Goal: Task Accomplishment & Management: Manage account settings

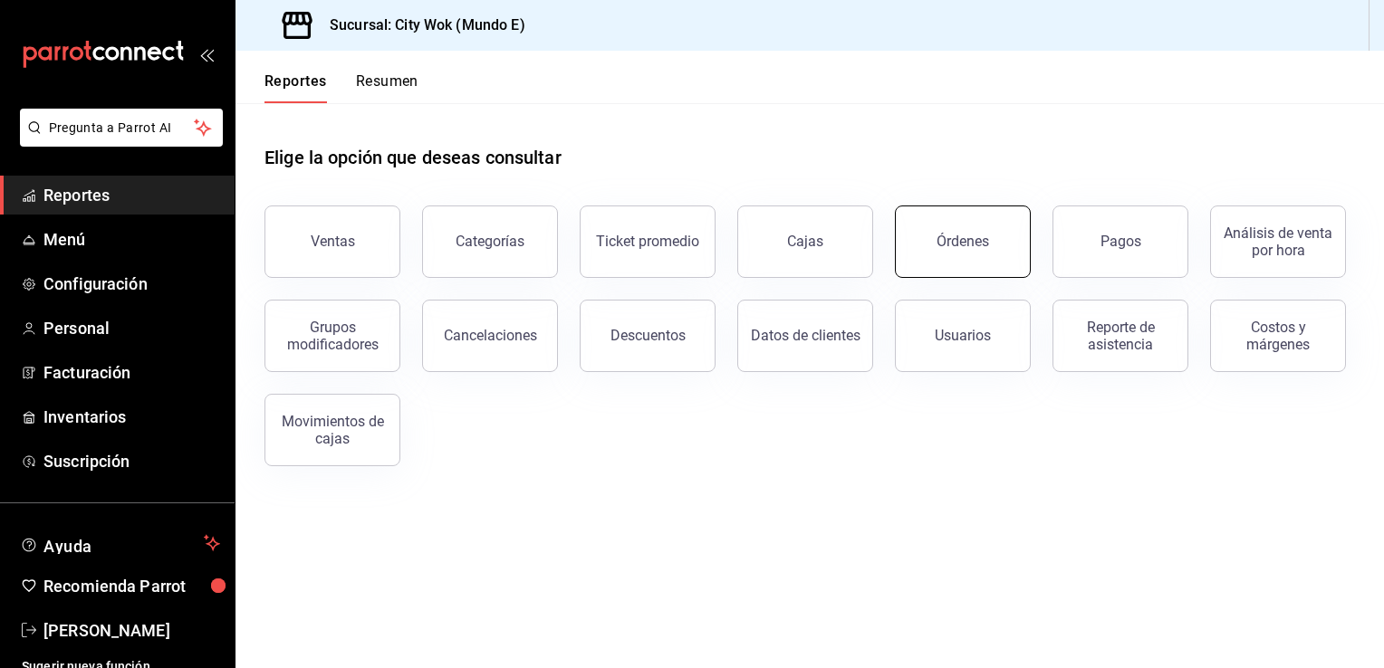
click at [963, 249] on div "Órdenes" at bounding box center [963, 241] width 53 height 17
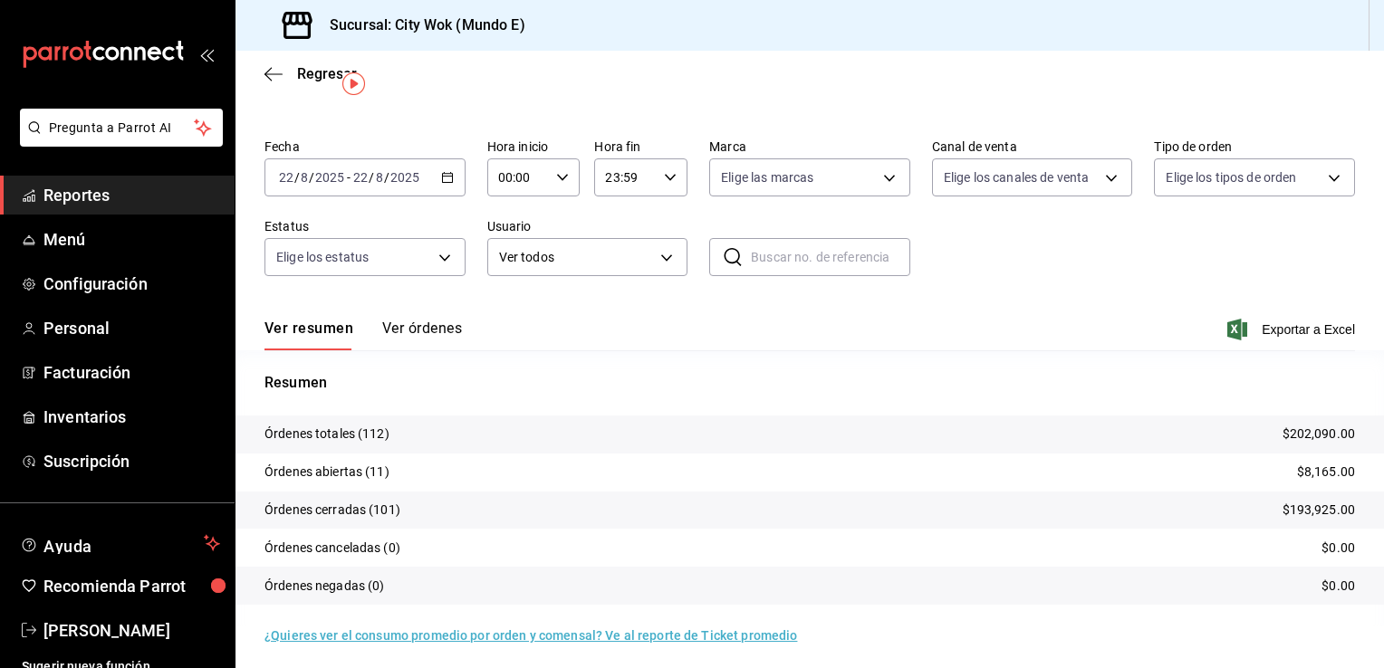
scroll to position [43, 0]
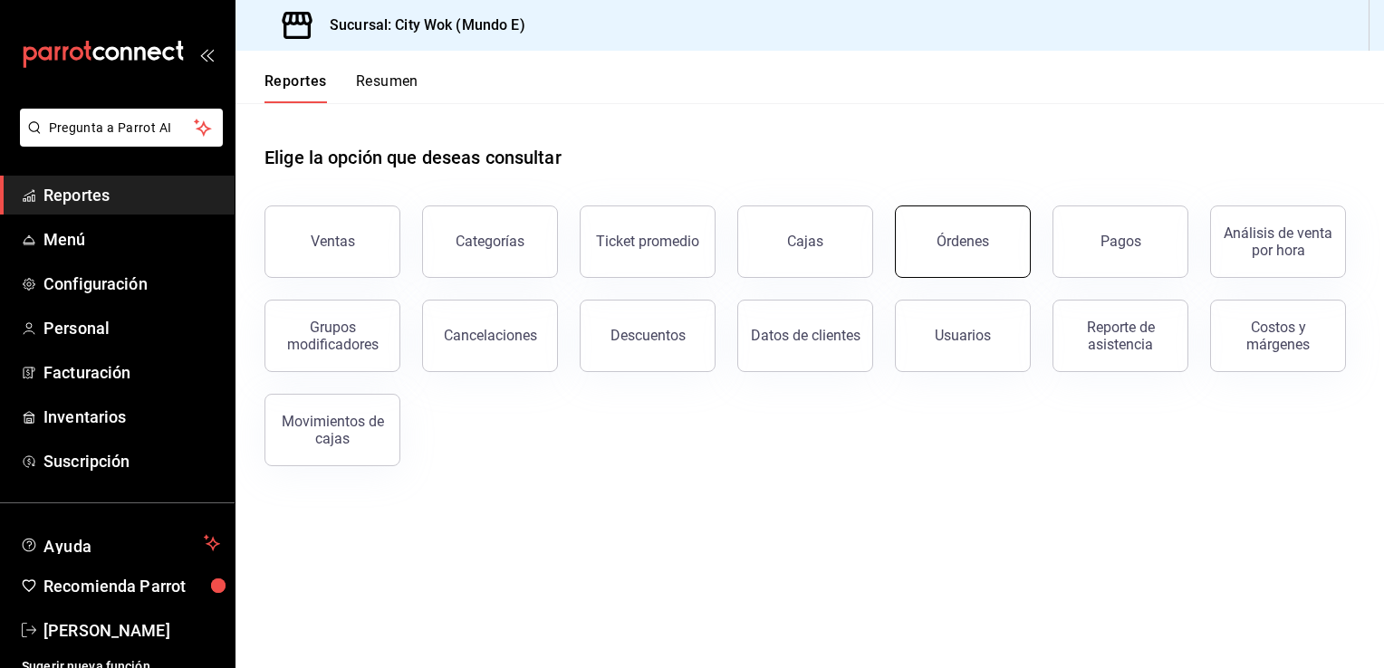
click at [956, 246] on div "Órdenes" at bounding box center [963, 241] width 53 height 17
click at [934, 263] on button "Órdenes" at bounding box center [963, 242] width 136 height 72
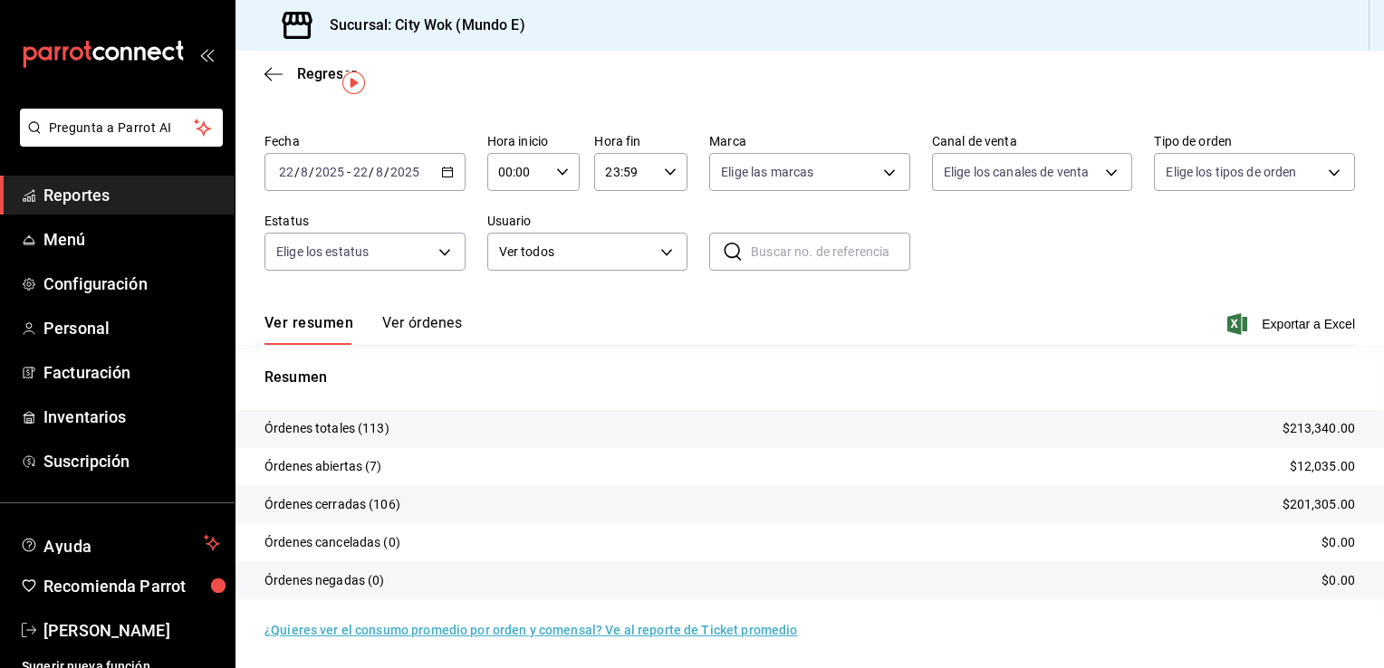
scroll to position [43, 0]
click at [712, 300] on div "Ver resumen Ver órdenes Exportar a Excel" at bounding box center [809, 318] width 1090 height 53
click at [1366, 71] on div "Regresar" at bounding box center [809, 74] width 1148 height 46
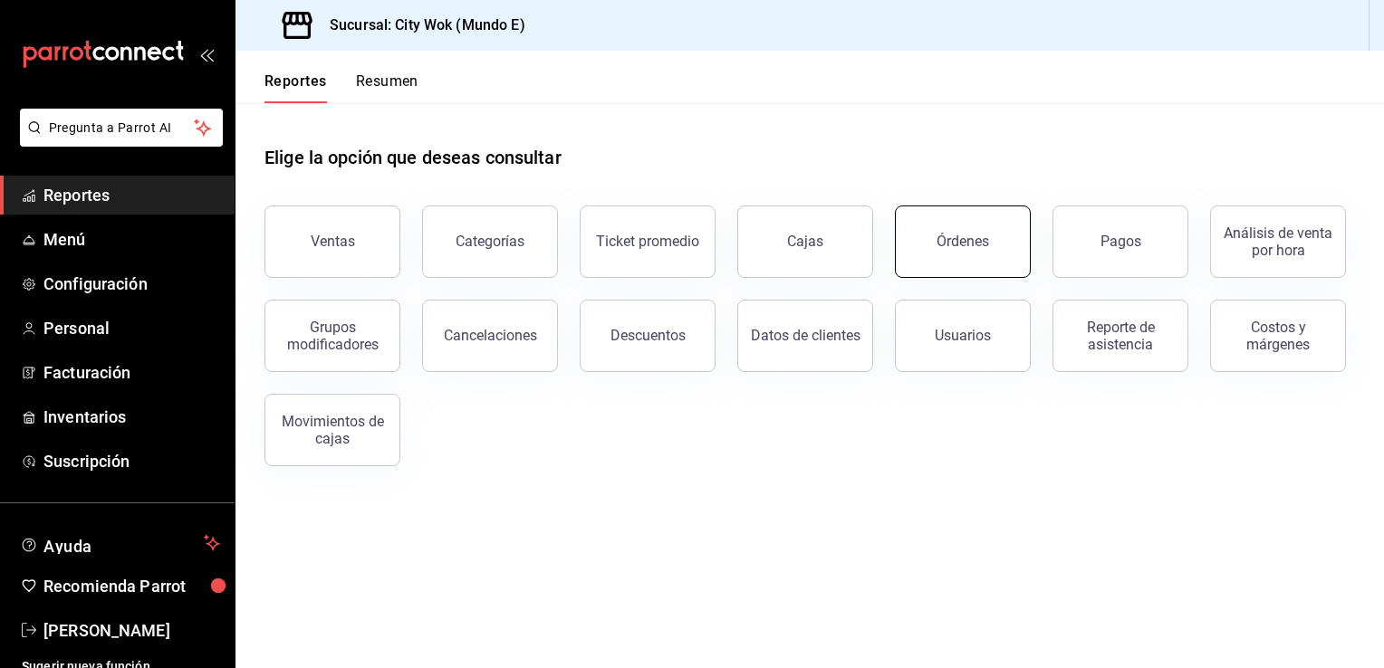
click at [946, 270] on button "Órdenes" at bounding box center [963, 242] width 136 height 72
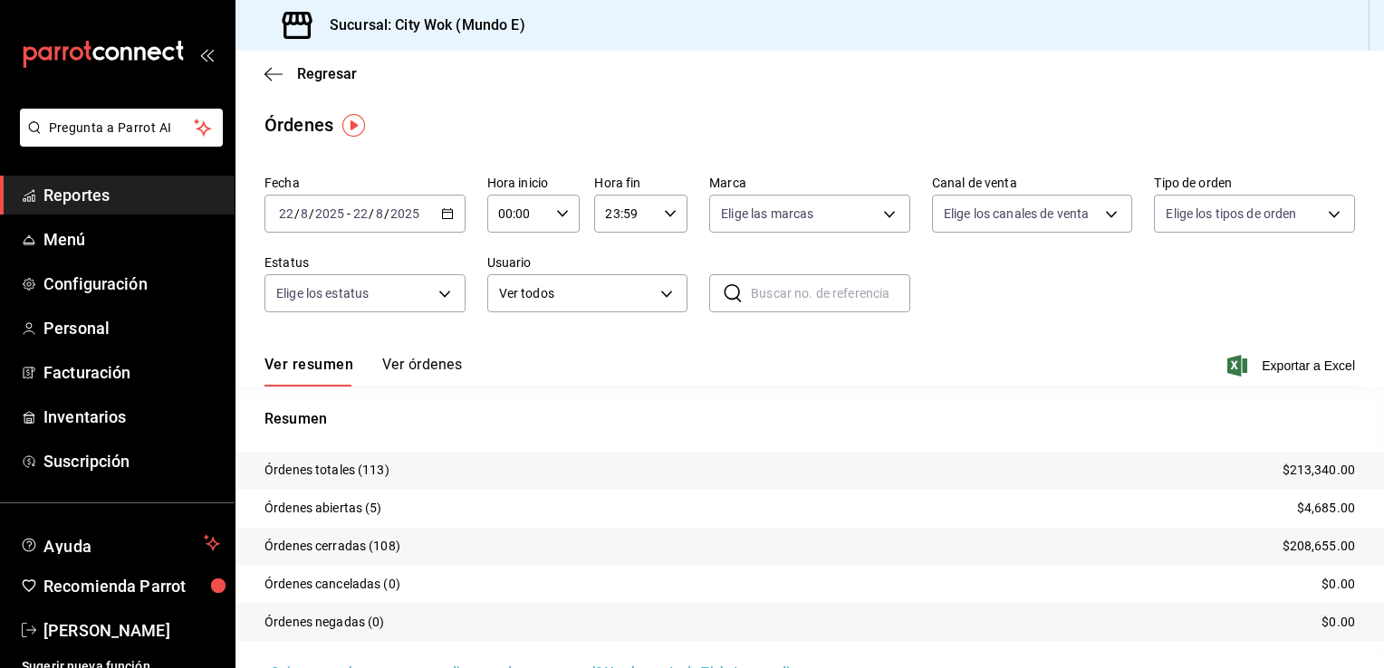
click at [334, 515] on p "Órdenes abiertas (5)" at bounding box center [323, 508] width 118 height 19
click at [439, 495] on tr "Órdenes abiertas (5) $4,685.00" at bounding box center [809, 509] width 1148 height 38
click at [443, 375] on button "Ver órdenes" at bounding box center [422, 371] width 80 height 31
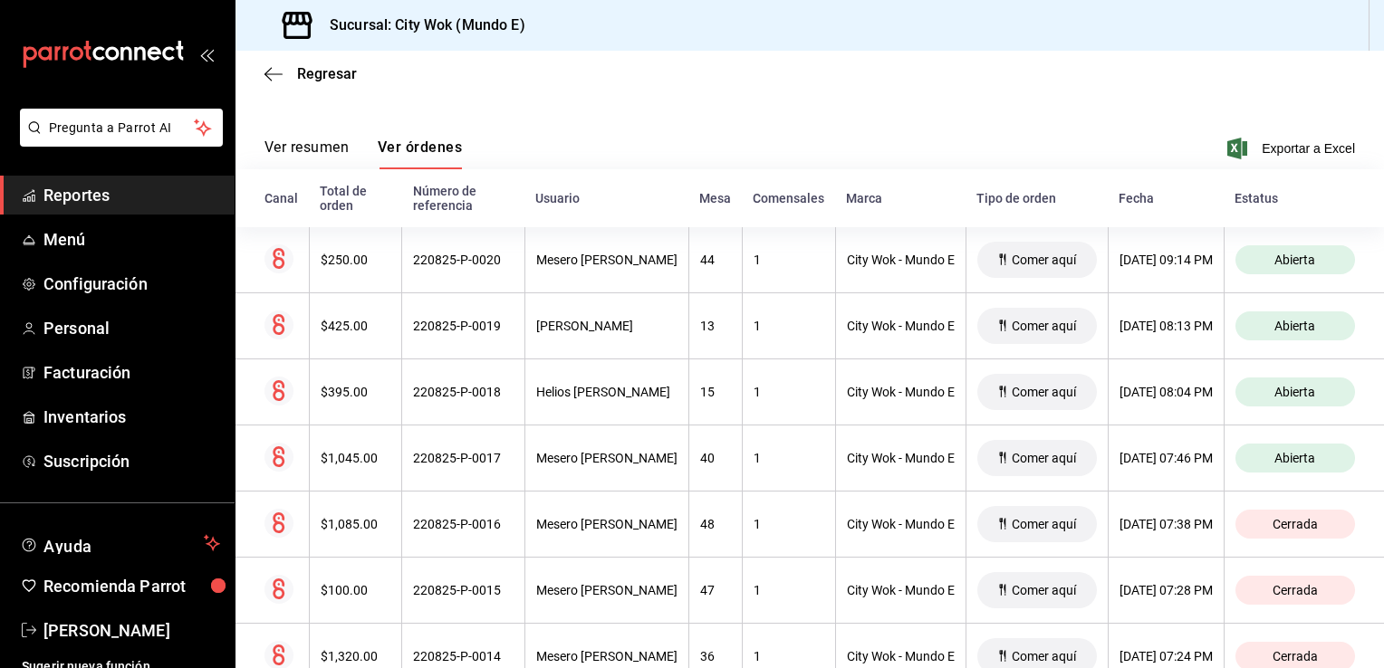
scroll to position [362, 0]
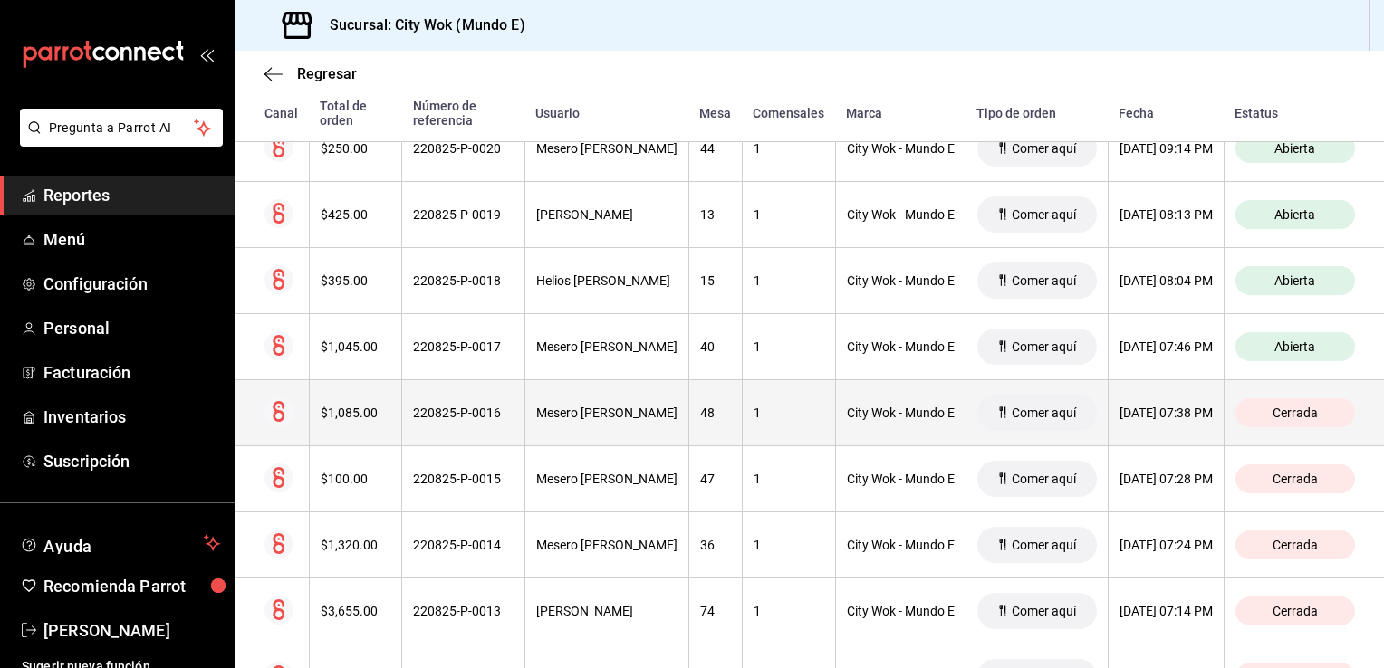
click at [897, 411] on div "City Wok - Mundo E" at bounding box center [901, 413] width 108 height 14
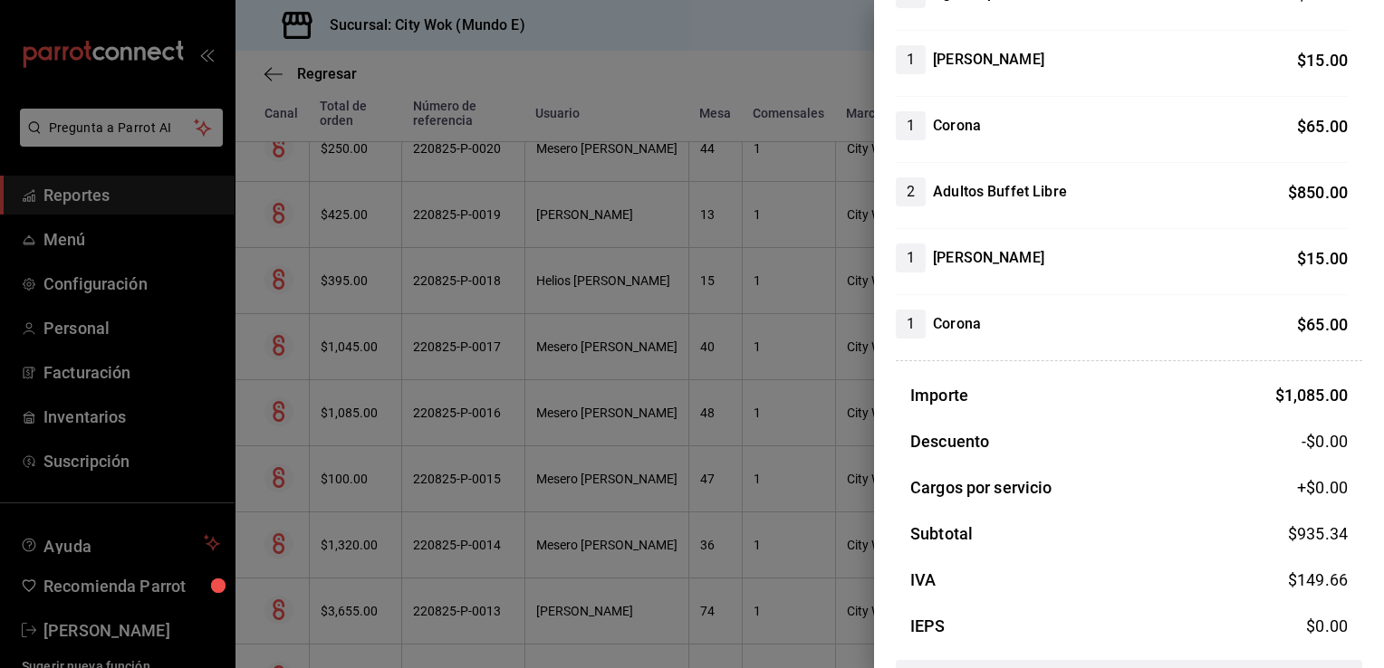
scroll to position [361, 0]
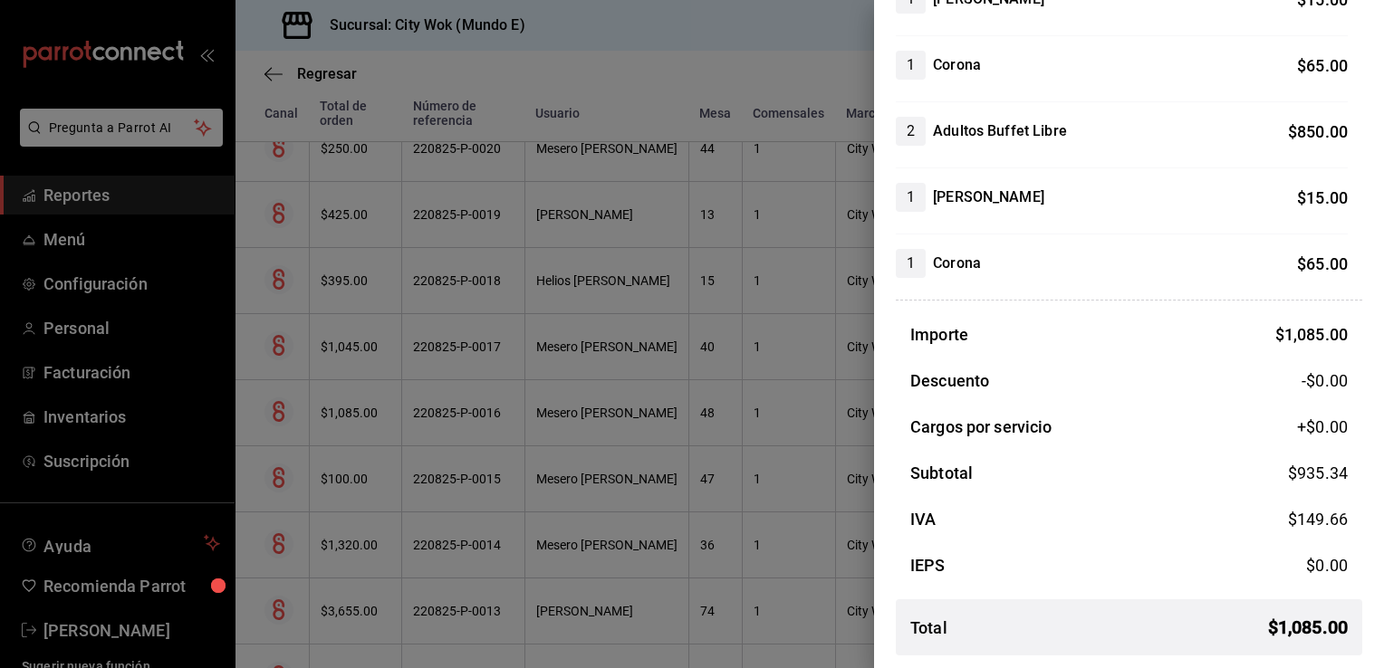
click at [765, 50] on div at bounding box center [692, 334] width 1384 height 668
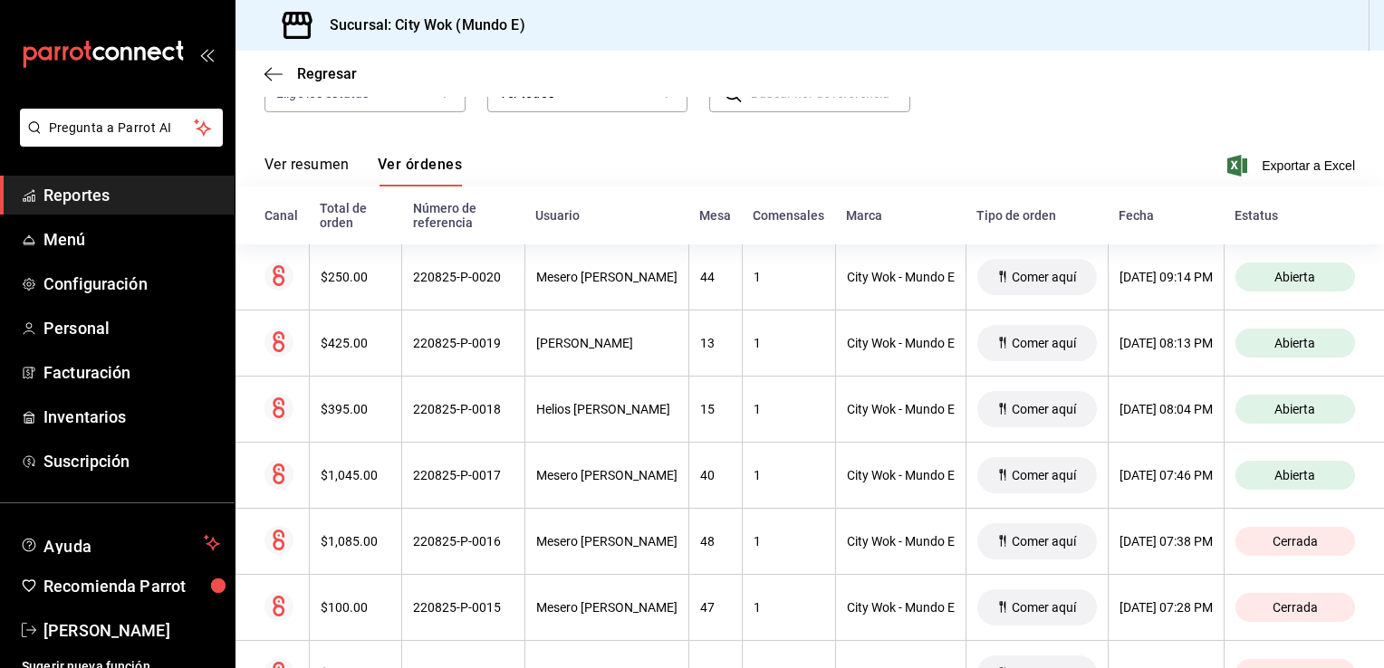
scroll to position [217, 0]
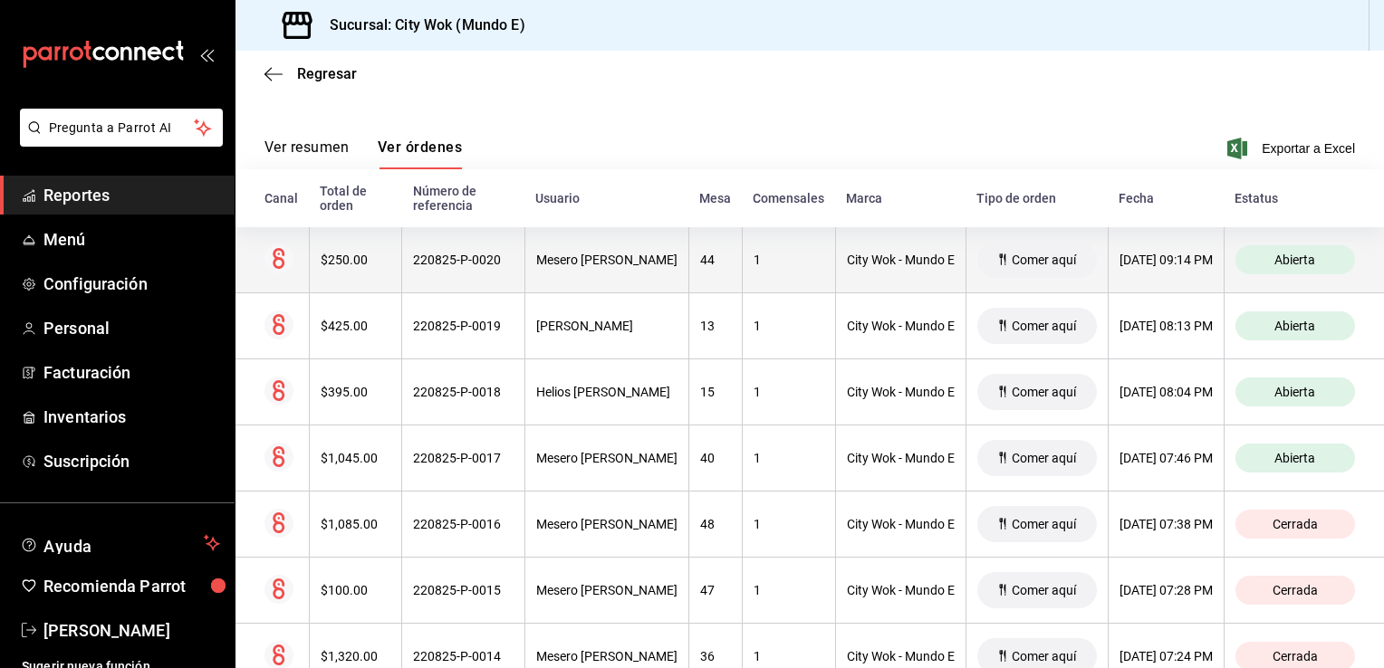
click at [891, 267] on div "City Wok - Mundo E" at bounding box center [901, 260] width 108 height 14
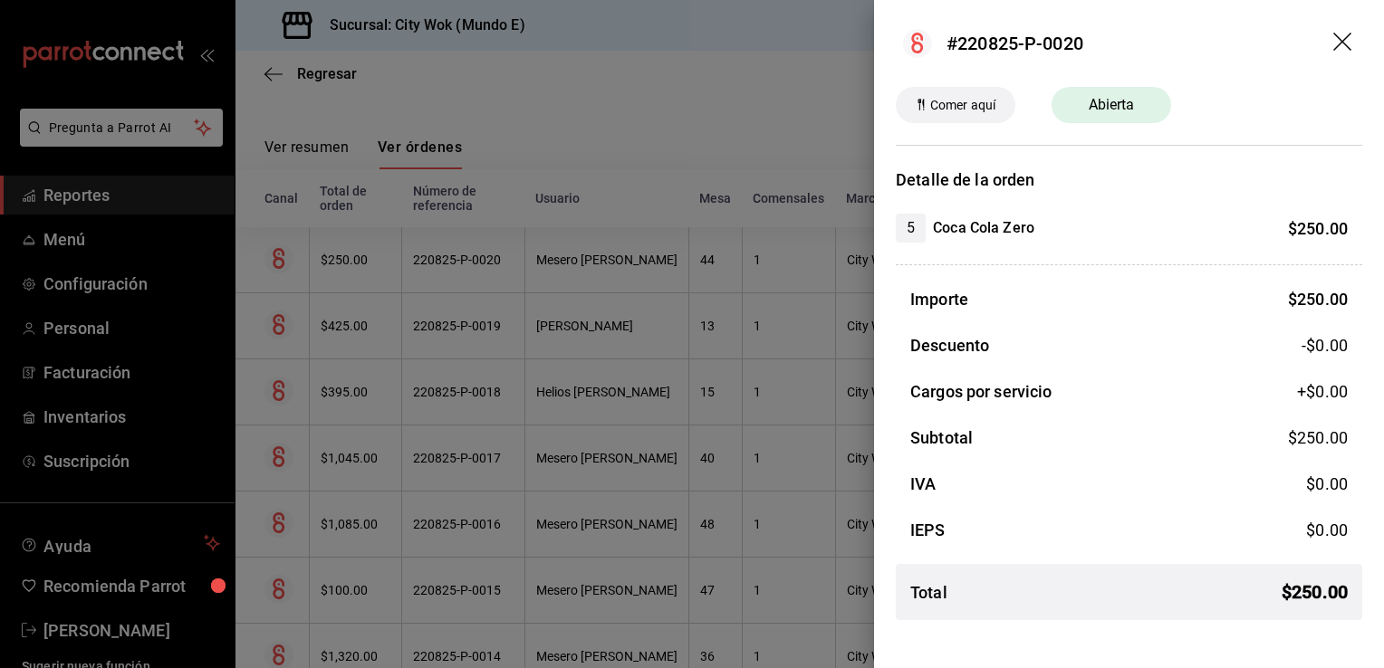
click at [1340, 52] on icon "drag" at bounding box center [1344, 44] width 22 height 22
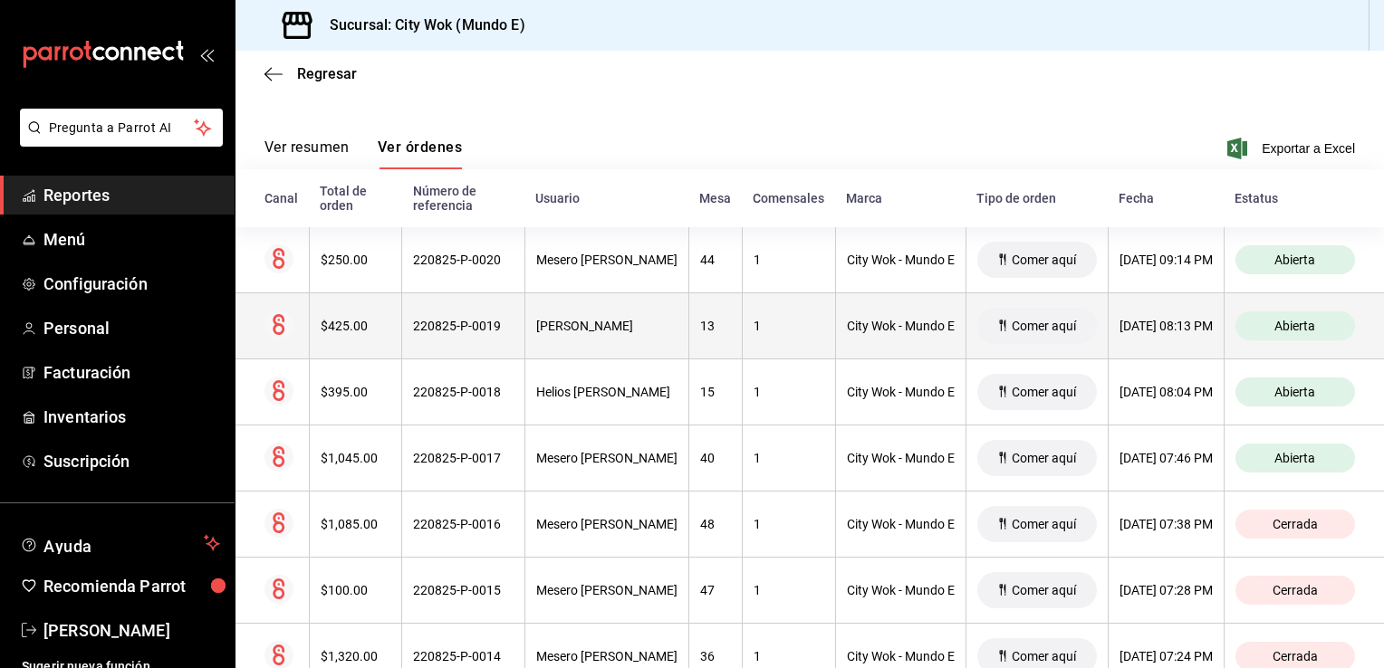
click at [895, 328] on div "City Wok - Mundo E" at bounding box center [901, 326] width 108 height 14
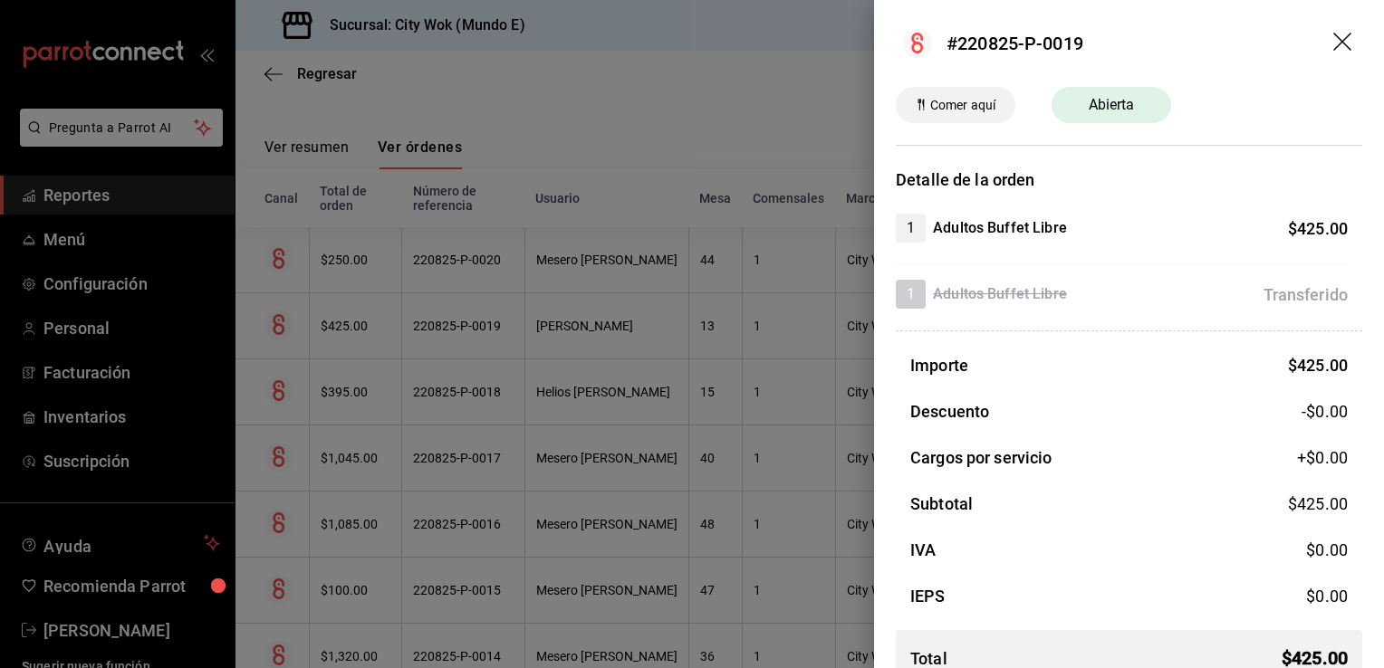
click at [1333, 48] on icon "drag" at bounding box center [1344, 44] width 22 height 22
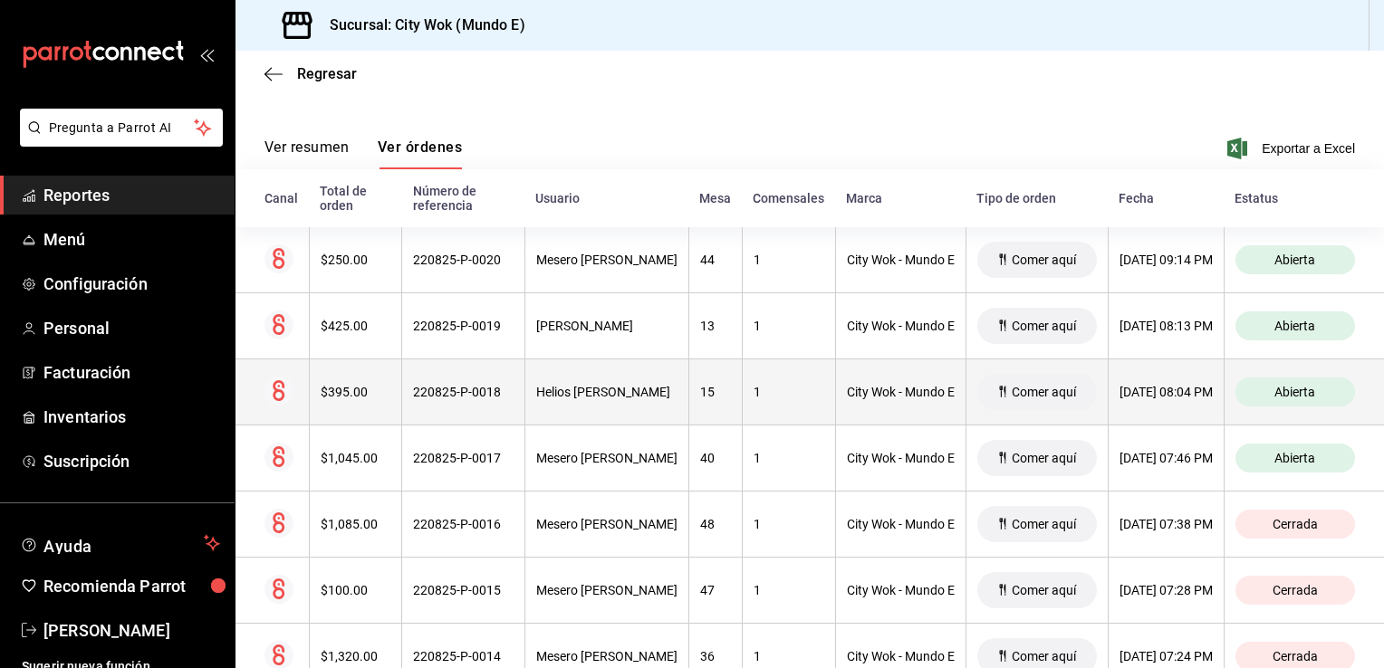
click at [902, 400] on th "City Wok - Mundo E" at bounding box center [900, 393] width 130 height 66
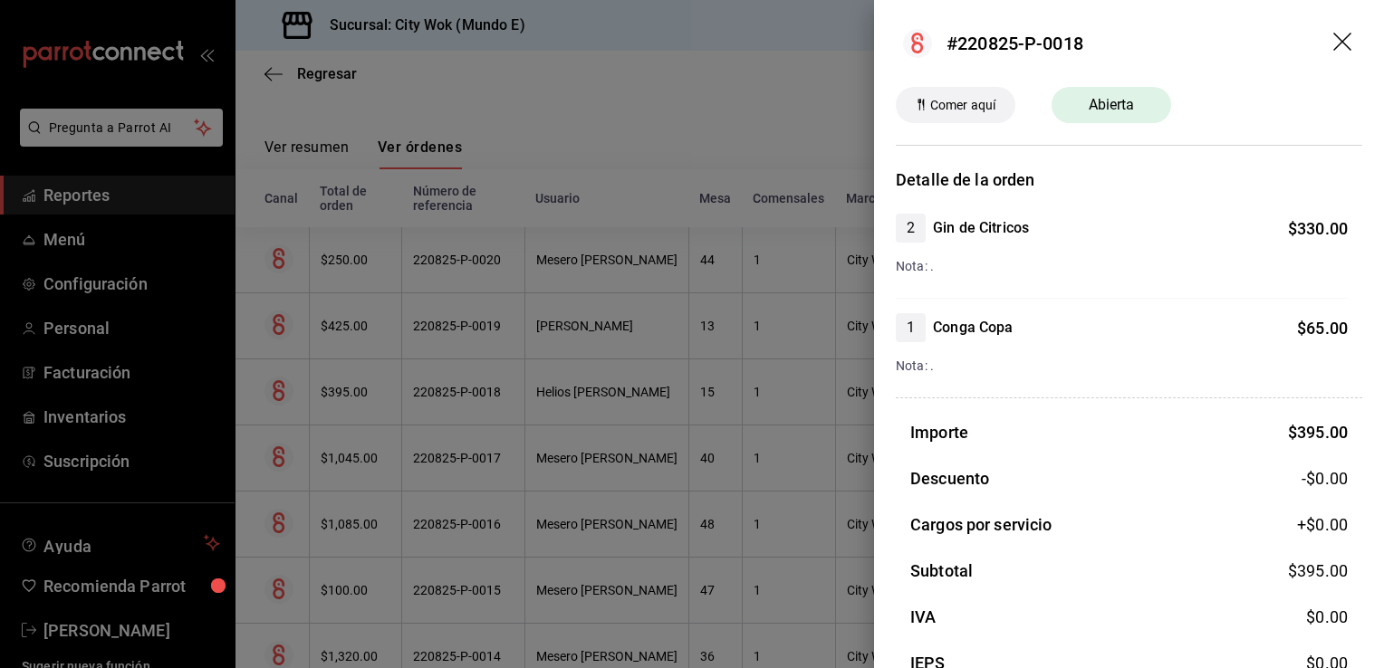
click at [1333, 53] on icon "drag" at bounding box center [1344, 44] width 22 height 22
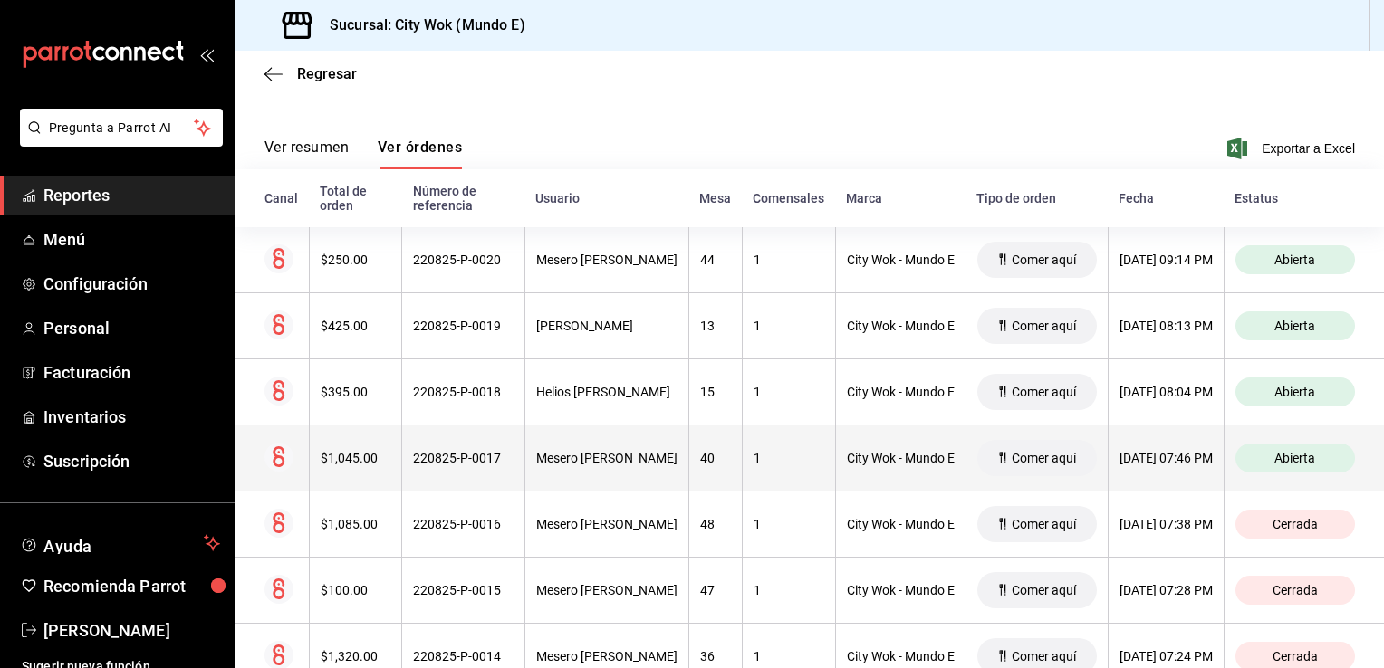
click at [902, 459] on div "City Wok - Mundo E" at bounding box center [901, 458] width 108 height 14
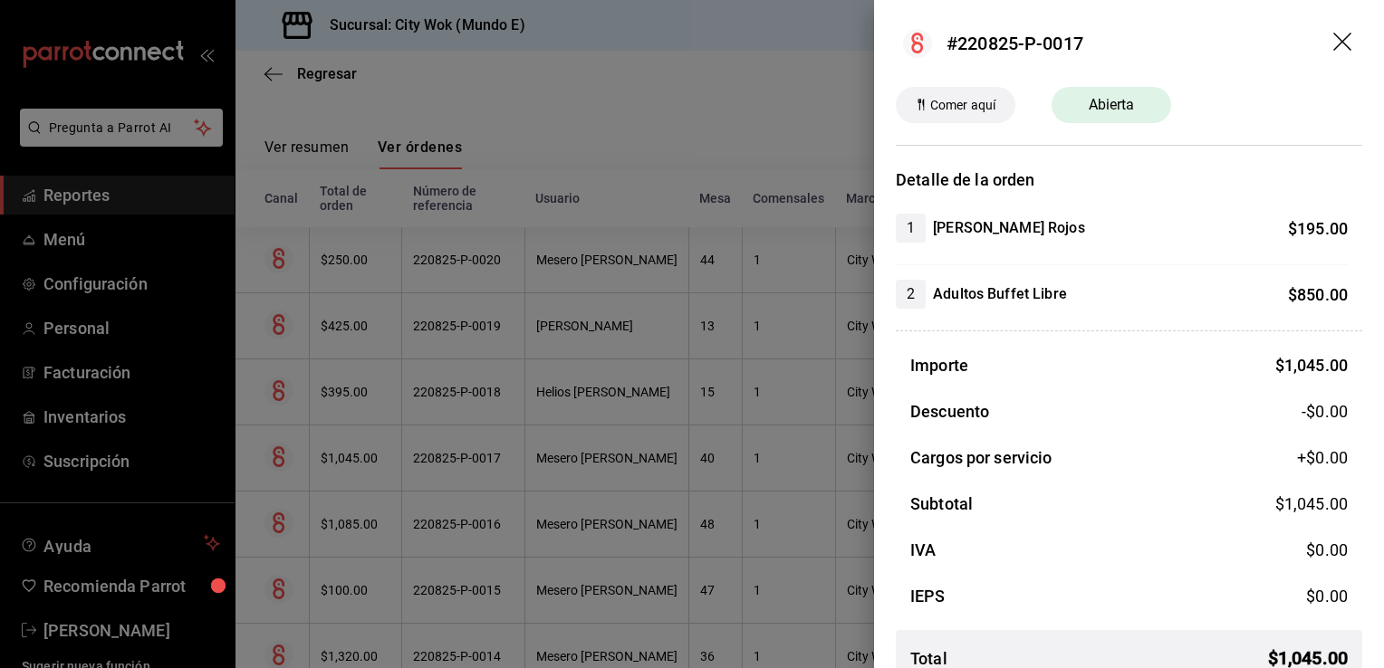
click at [1333, 43] on icon "drag" at bounding box center [1342, 42] width 18 height 18
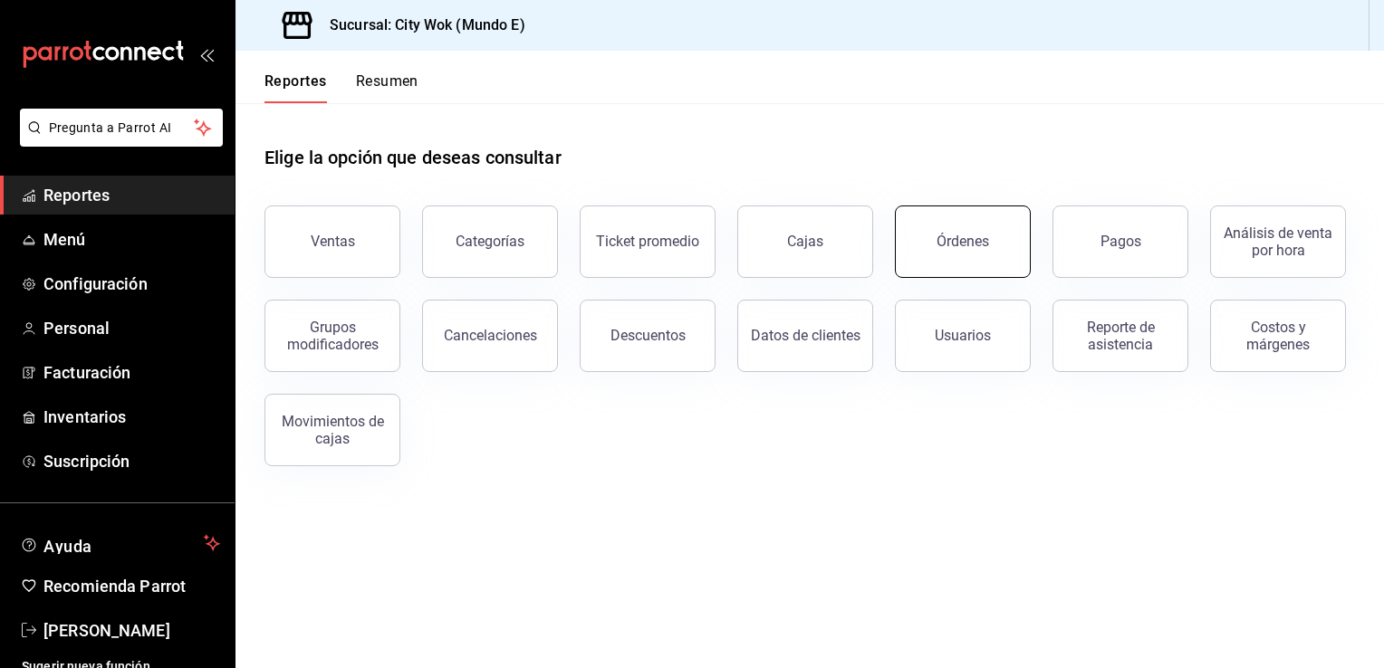
click at [957, 241] on div "Órdenes" at bounding box center [963, 241] width 53 height 17
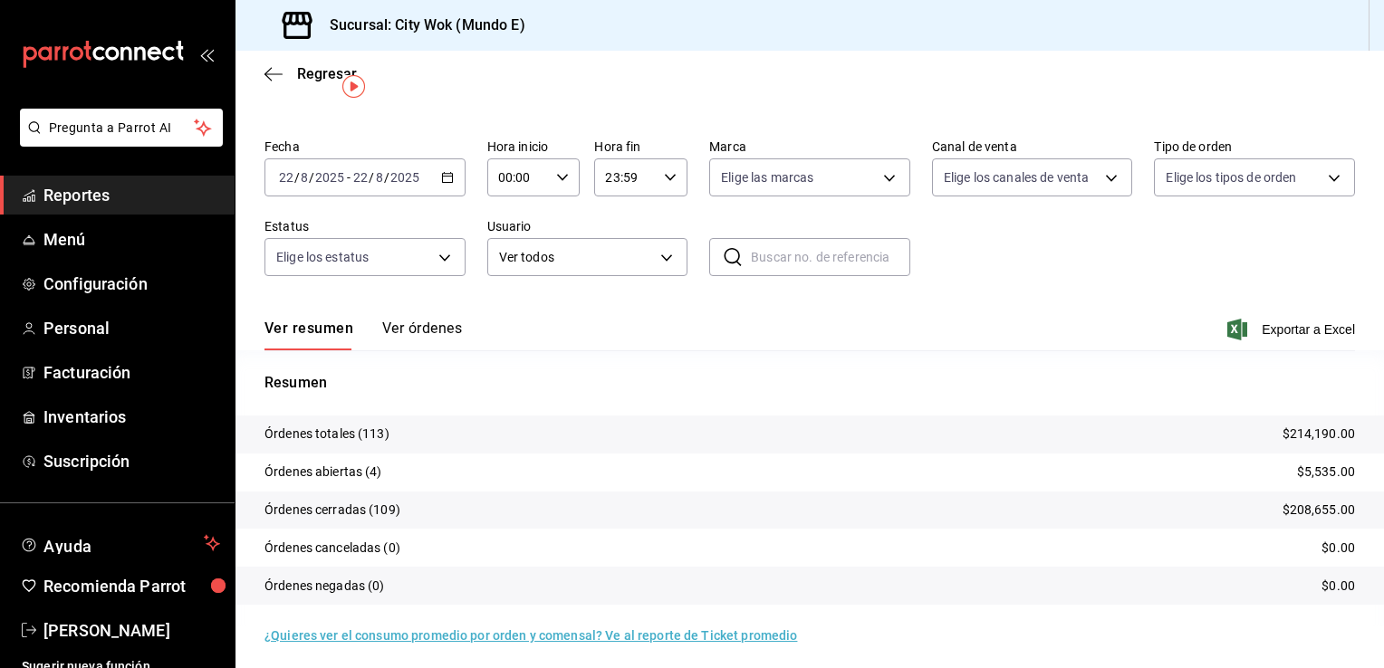
scroll to position [43, 0]
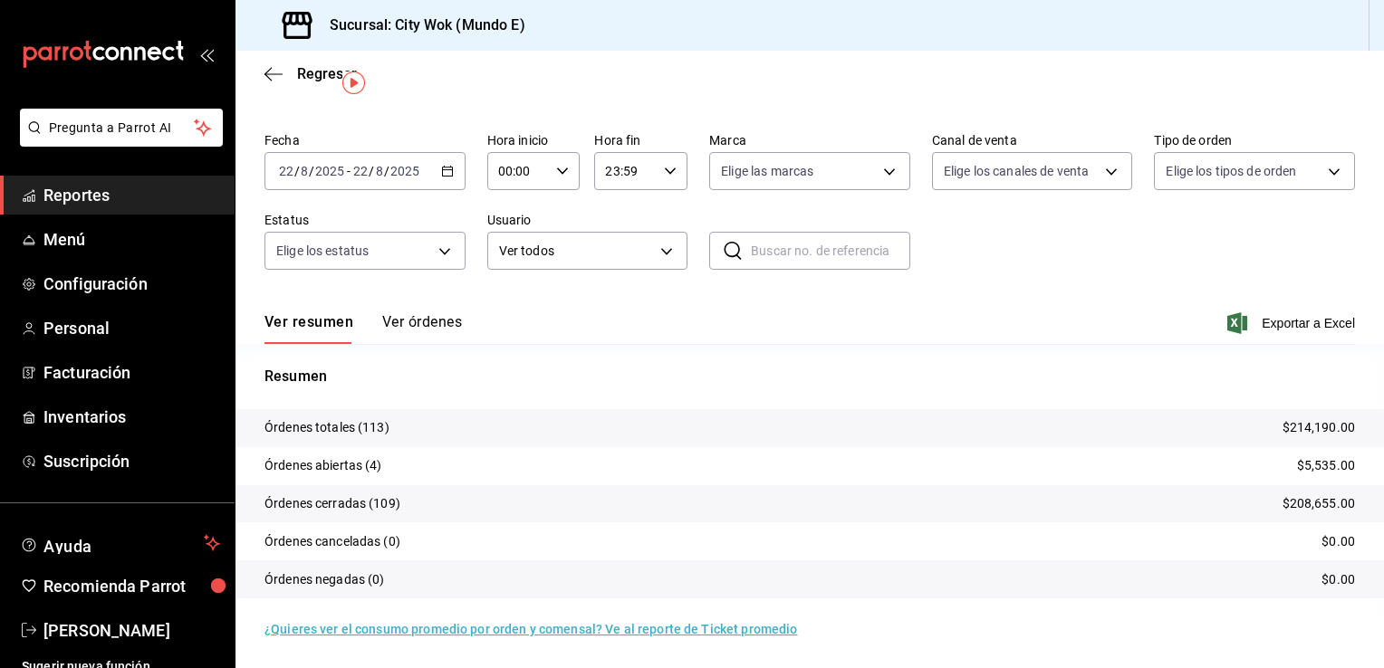
click at [569, 466] on tr "Órdenes abiertas (4) $5,535.00" at bounding box center [809, 466] width 1148 height 38
click at [1317, 468] on p "$5,535.00" at bounding box center [1326, 465] width 58 height 19
click at [1261, 421] on tr "Órdenes totales (113) $214,190.00" at bounding box center [809, 428] width 1148 height 38
click at [499, 433] on tr "Órdenes totales (113) $214,190.00" at bounding box center [809, 428] width 1148 height 38
click at [660, 428] on tr "Órdenes totales (113) $214,190.00" at bounding box center [809, 428] width 1148 height 38
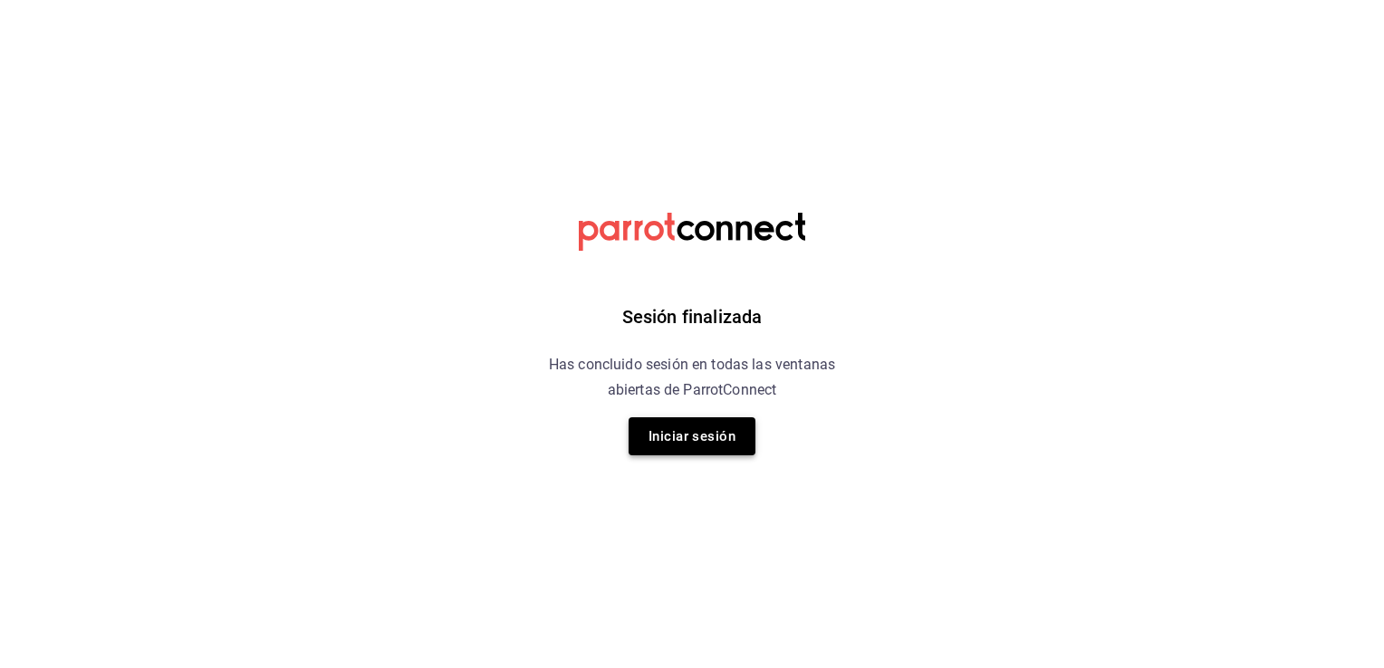
click at [692, 421] on button "Iniciar sesión" at bounding box center [692, 437] width 127 height 38
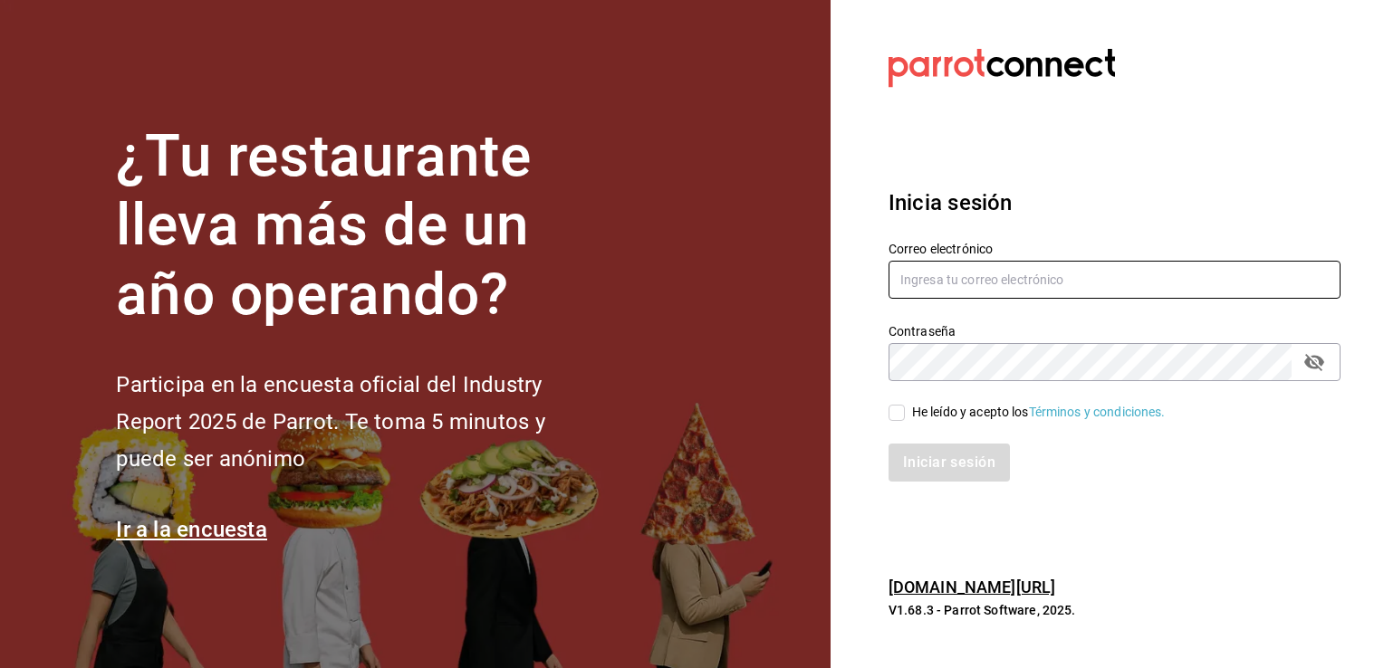
type input "[EMAIL_ADDRESS][DOMAIN_NAME]"
click at [898, 415] on input "He leído y acepto los Términos y condiciones." at bounding box center [897, 413] width 16 height 16
checkbox input "true"
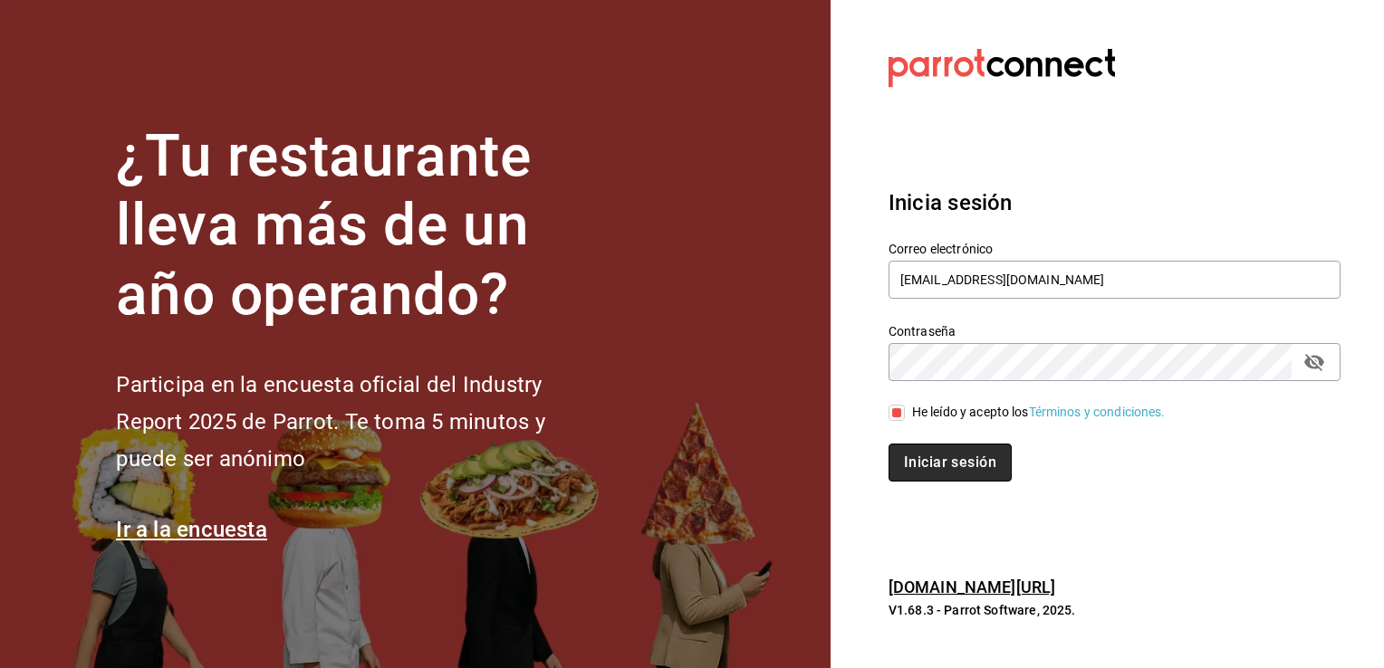
click at [948, 462] on button "Iniciar sesión" at bounding box center [950, 463] width 123 height 38
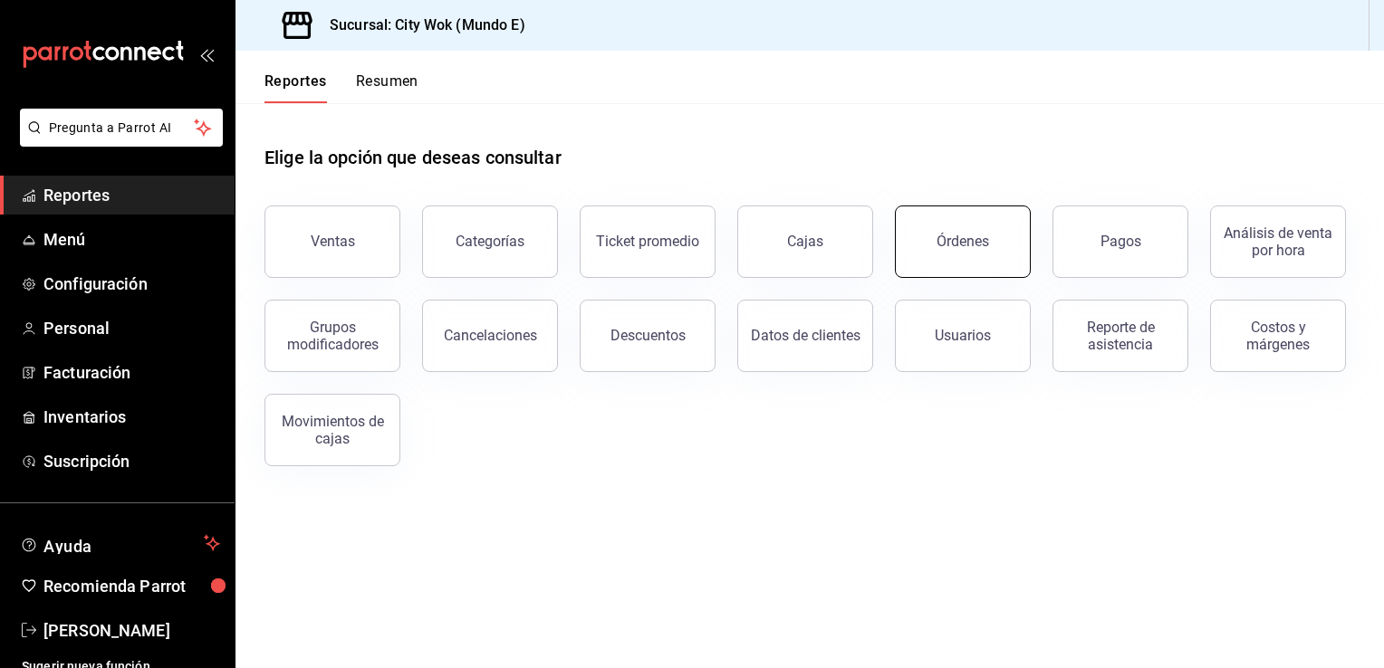
click at [975, 263] on button "Órdenes" at bounding box center [963, 242] width 136 height 72
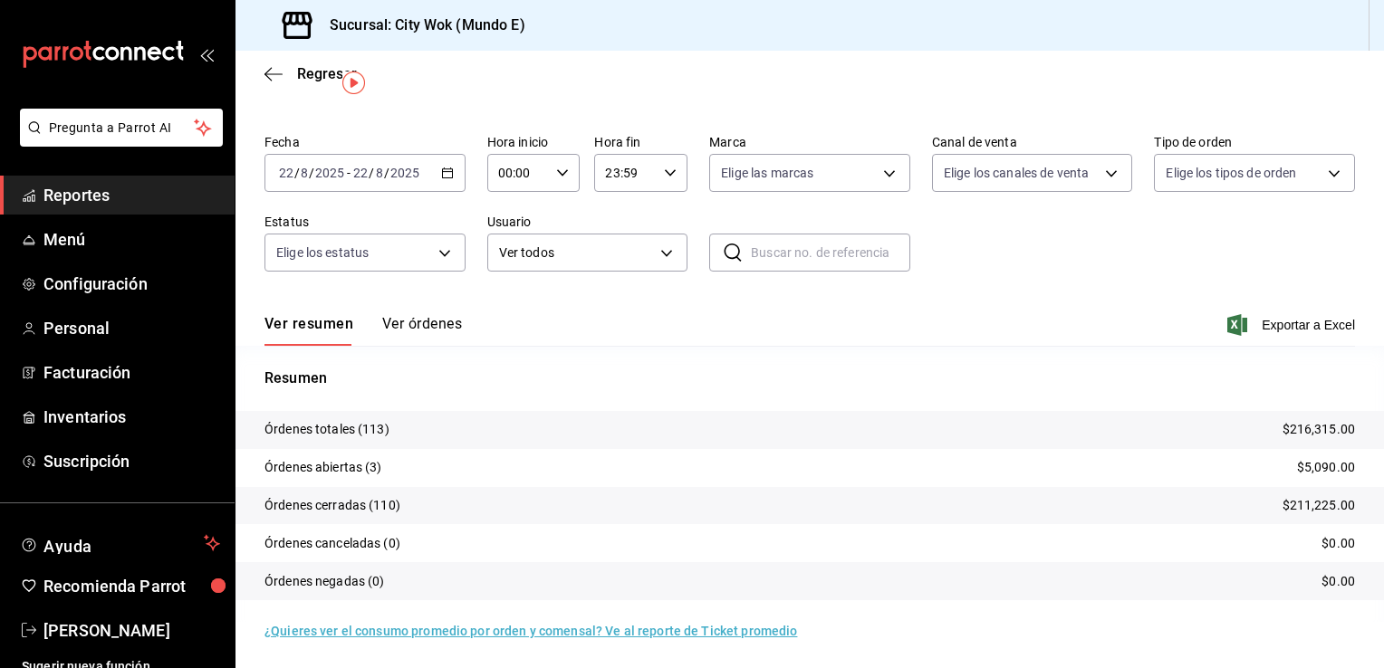
scroll to position [43, 0]
click at [371, 468] on p "Órdenes abiertas (3)" at bounding box center [323, 465] width 118 height 19
click at [423, 323] on button "Ver órdenes" at bounding box center [422, 328] width 80 height 31
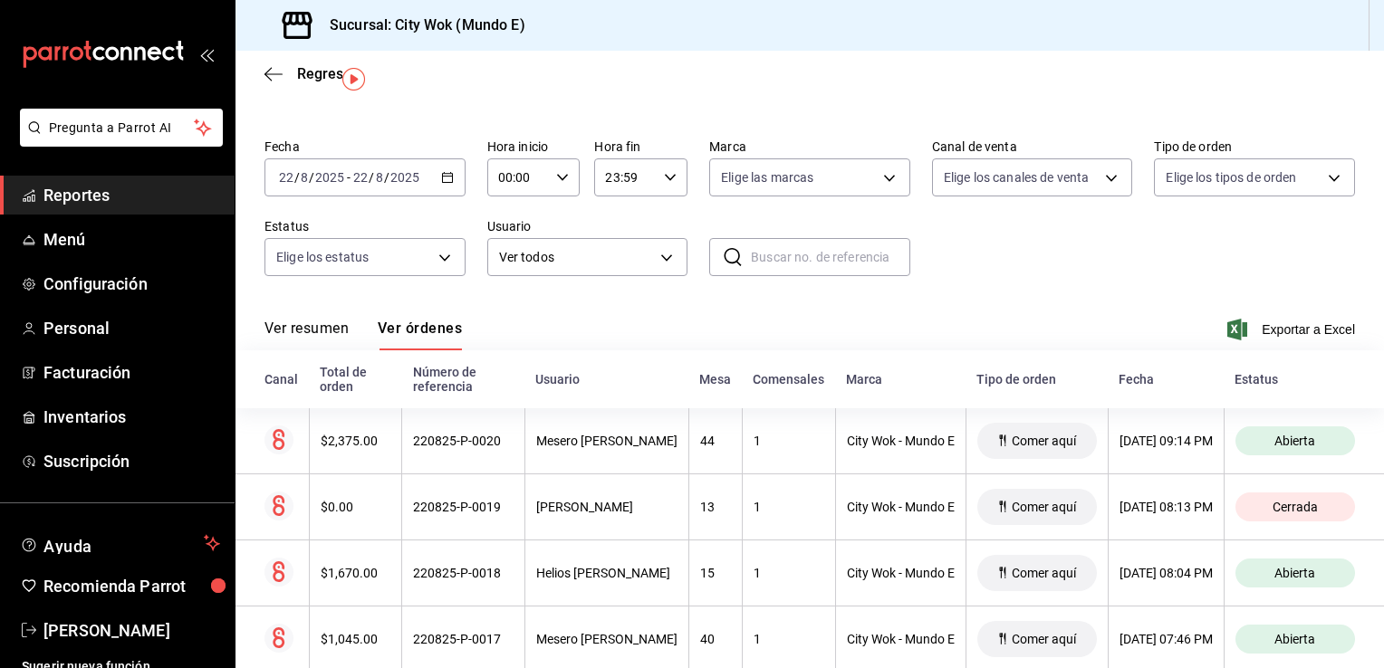
scroll to position [72, 0]
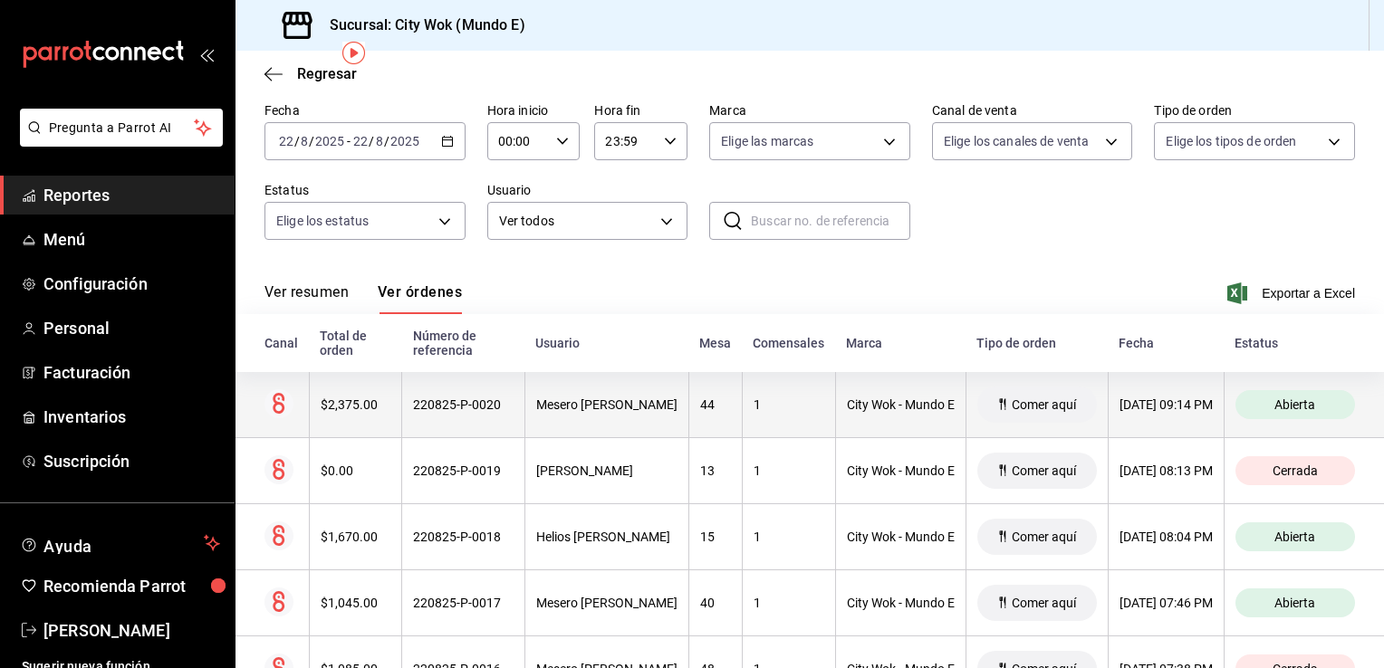
click at [811, 408] on th "1" at bounding box center [788, 405] width 93 height 66
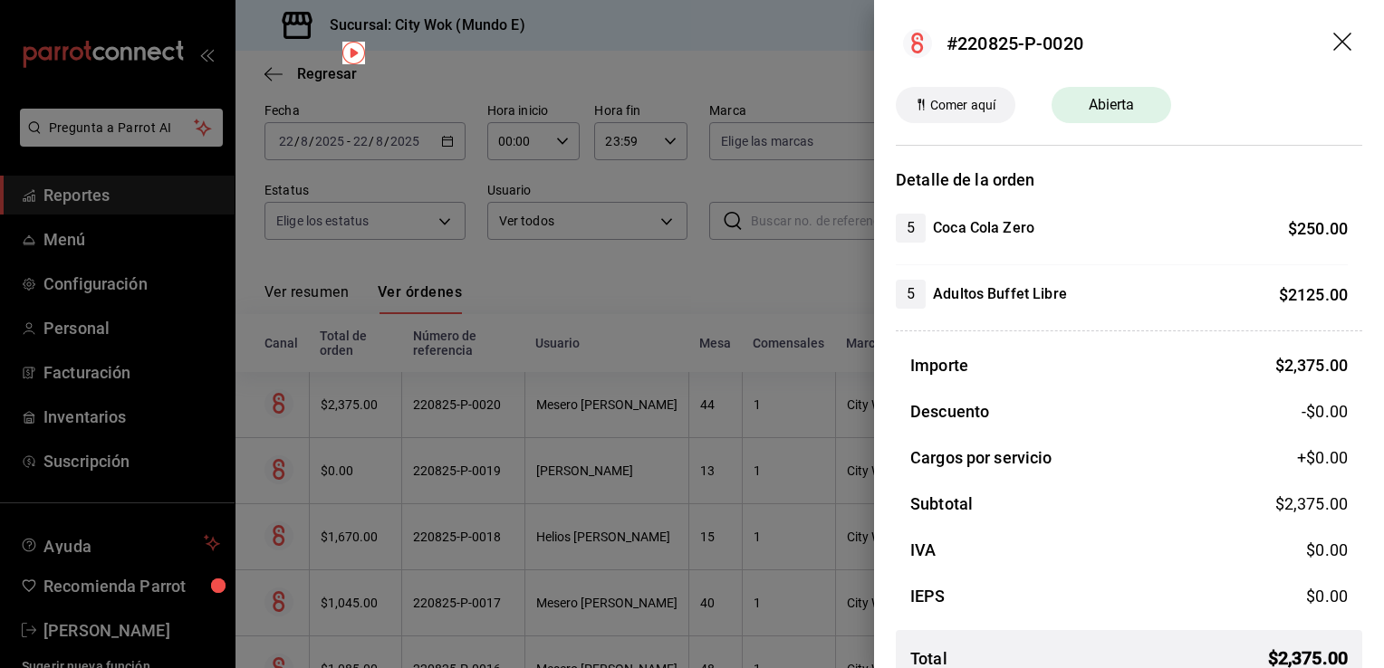
click at [1333, 45] on icon "drag" at bounding box center [1342, 42] width 18 height 18
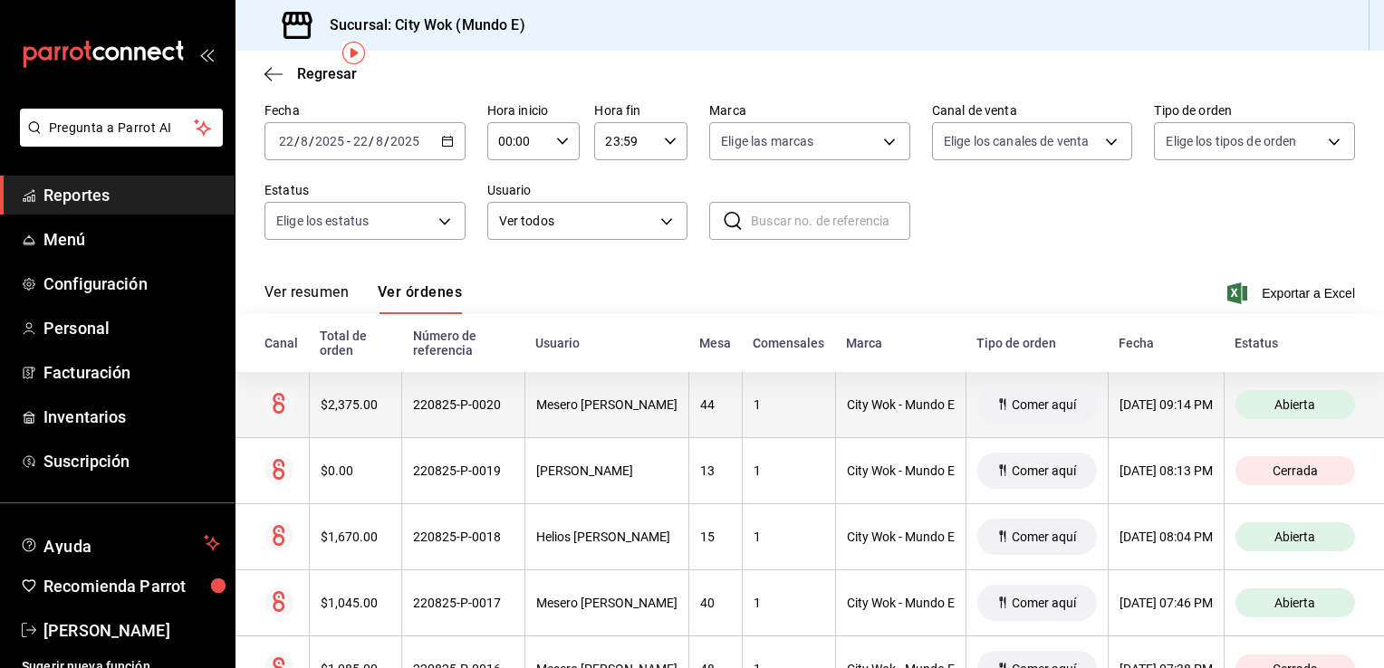
click at [777, 420] on th "1" at bounding box center [788, 405] width 93 height 66
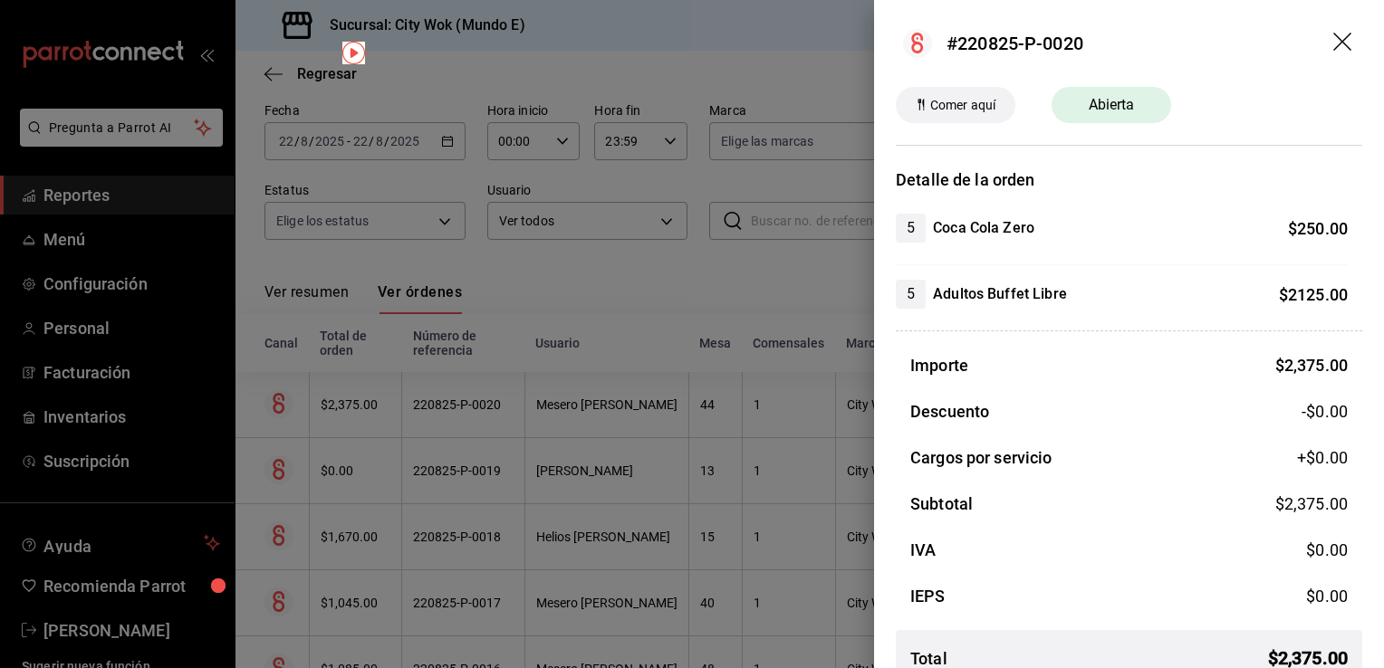
click at [1333, 38] on icon "drag" at bounding box center [1342, 42] width 18 height 18
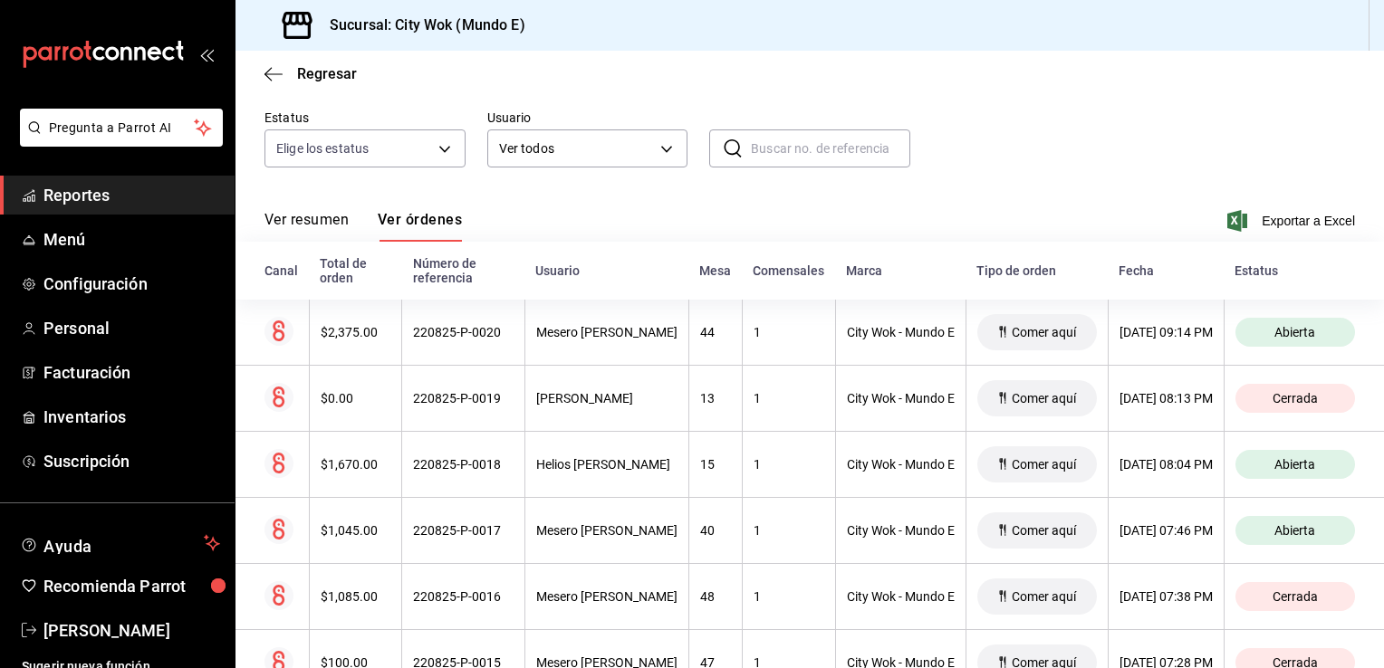
scroll to position [181, 0]
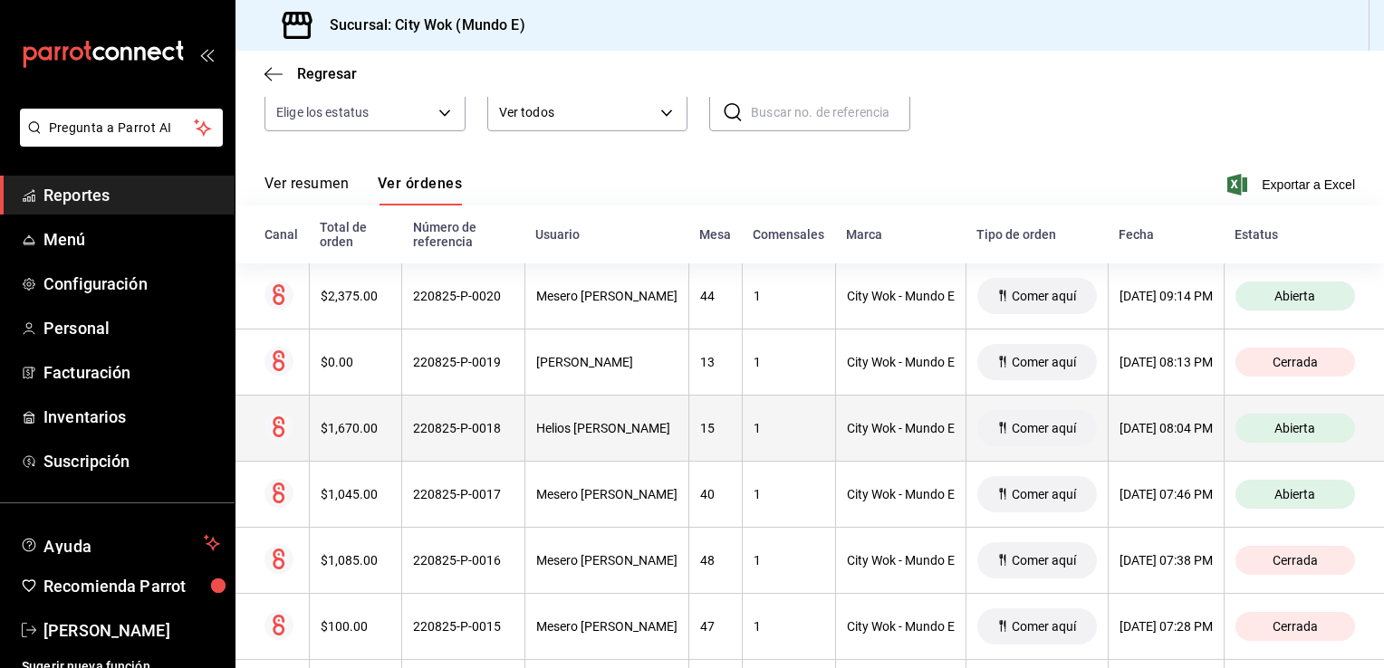
click at [761, 433] on div "1" at bounding box center [789, 428] width 71 height 14
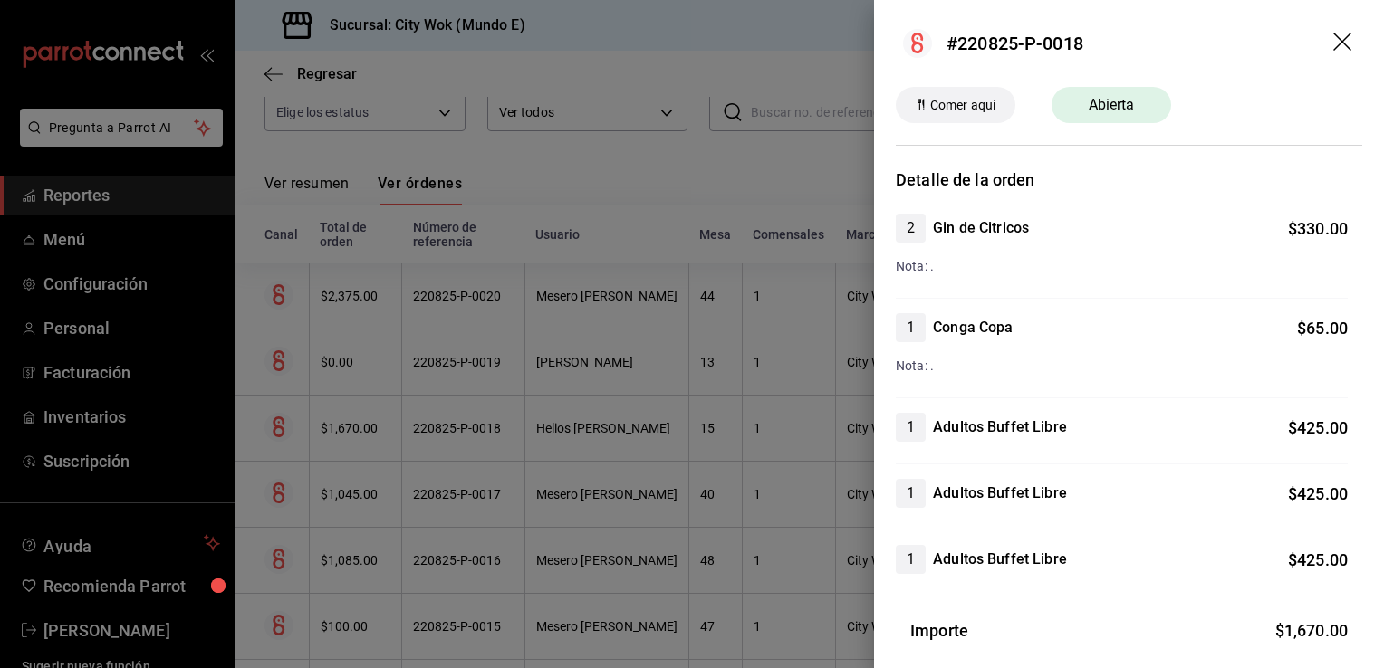
click at [1335, 46] on icon "drag" at bounding box center [1344, 44] width 22 height 22
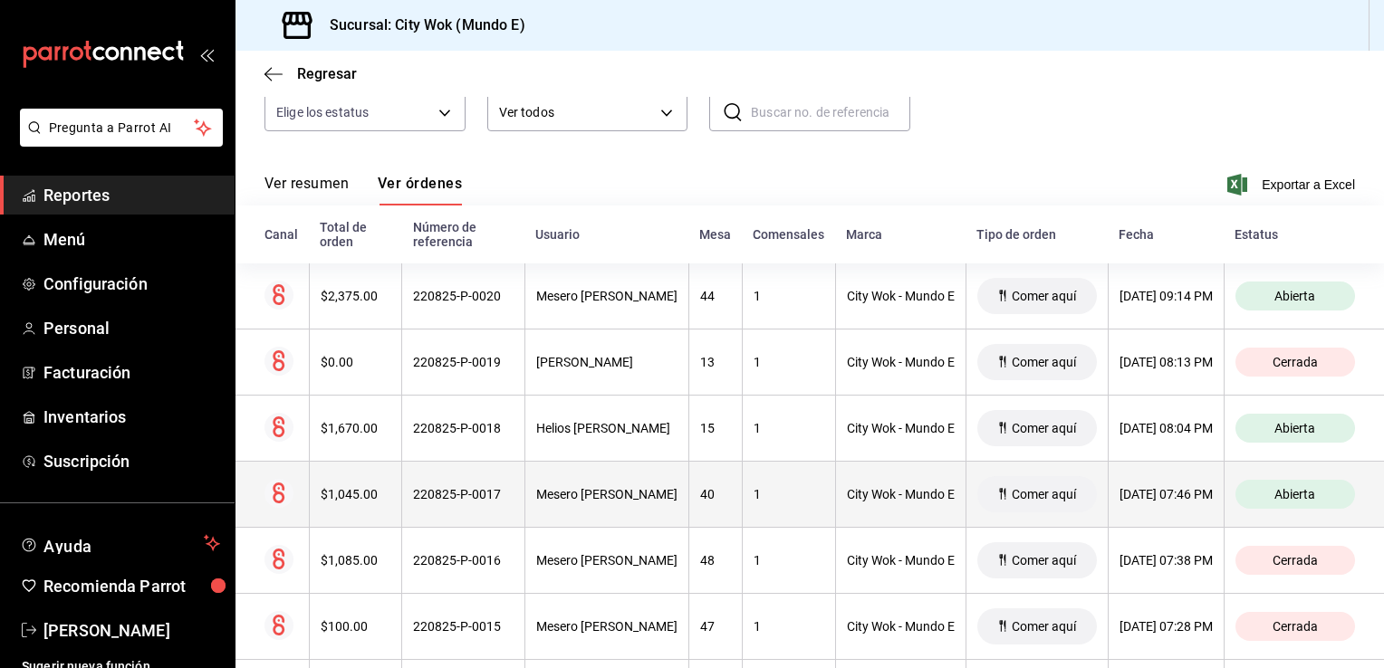
click at [721, 513] on th "40" at bounding box center [714, 495] width 53 height 66
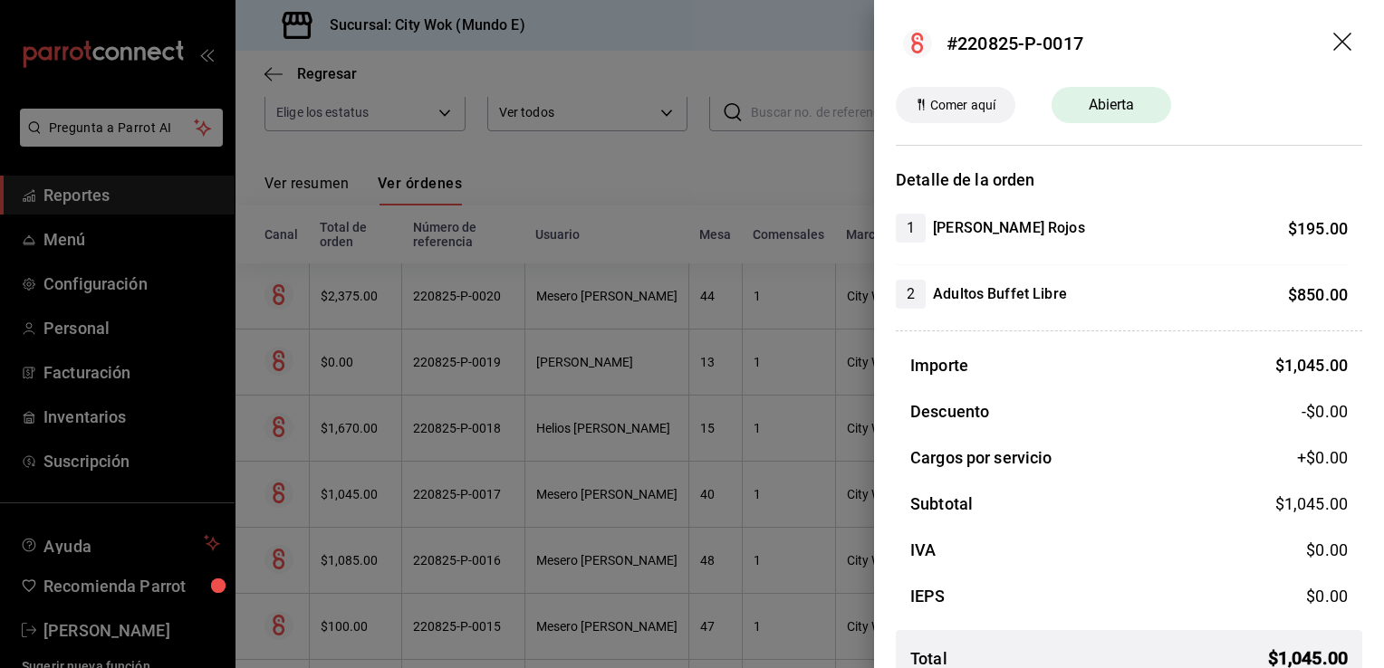
click at [1333, 51] on icon "drag" at bounding box center [1344, 44] width 22 height 22
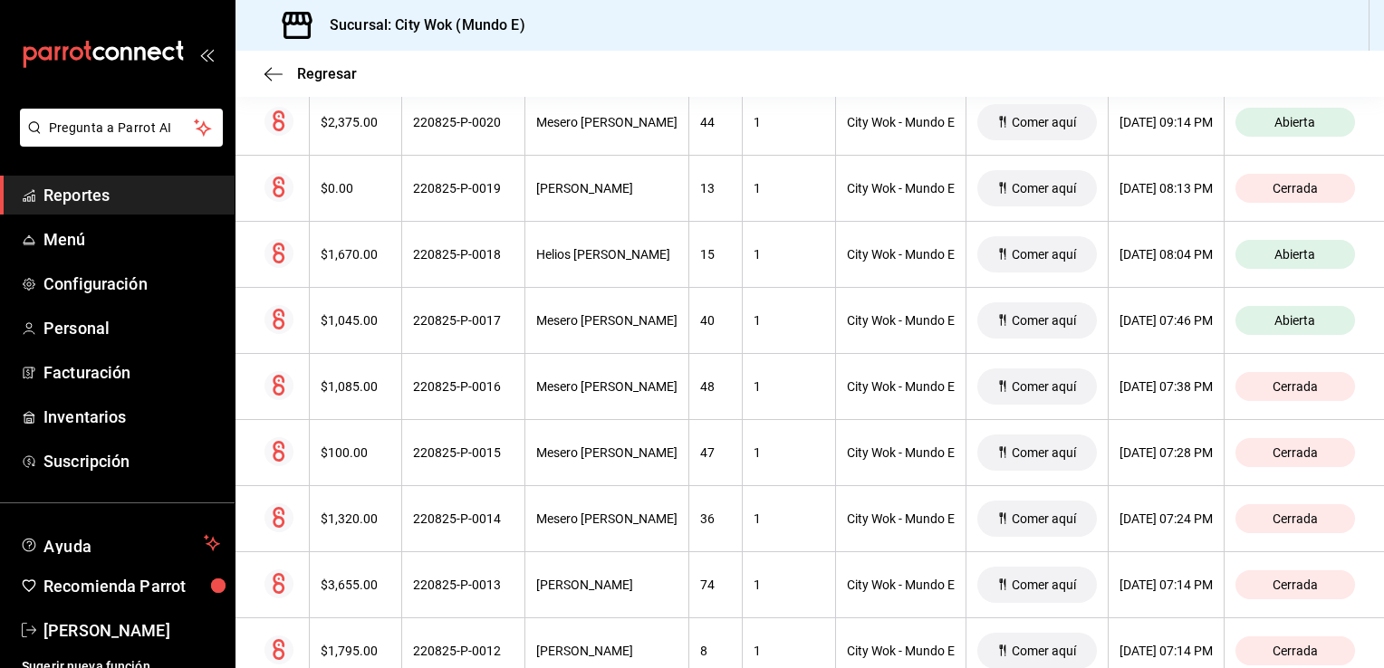
scroll to position [362, 0]
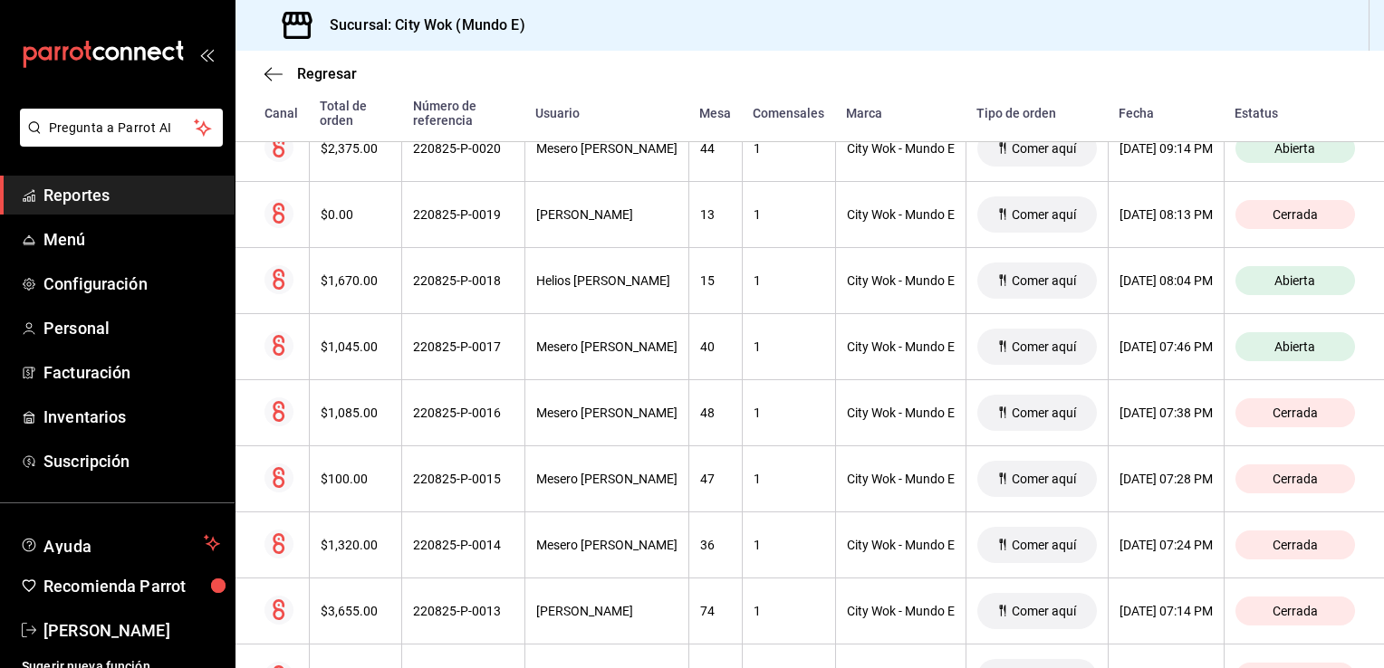
click at [1379, 663] on div "Regresar Órdenes Fecha [DATE] [DATE] - [DATE] [DATE] Hora inicio 00:00 Hora ini…" at bounding box center [809, 360] width 1148 height 618
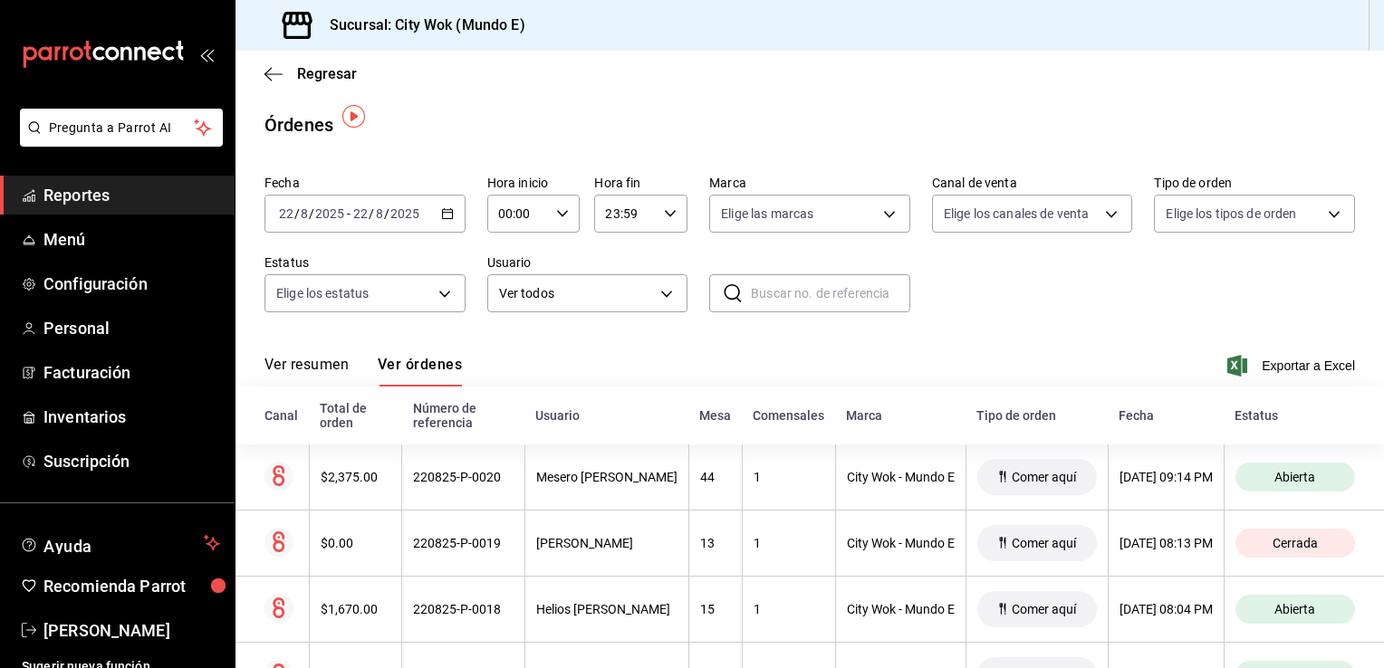
scroll to position [0, 0]
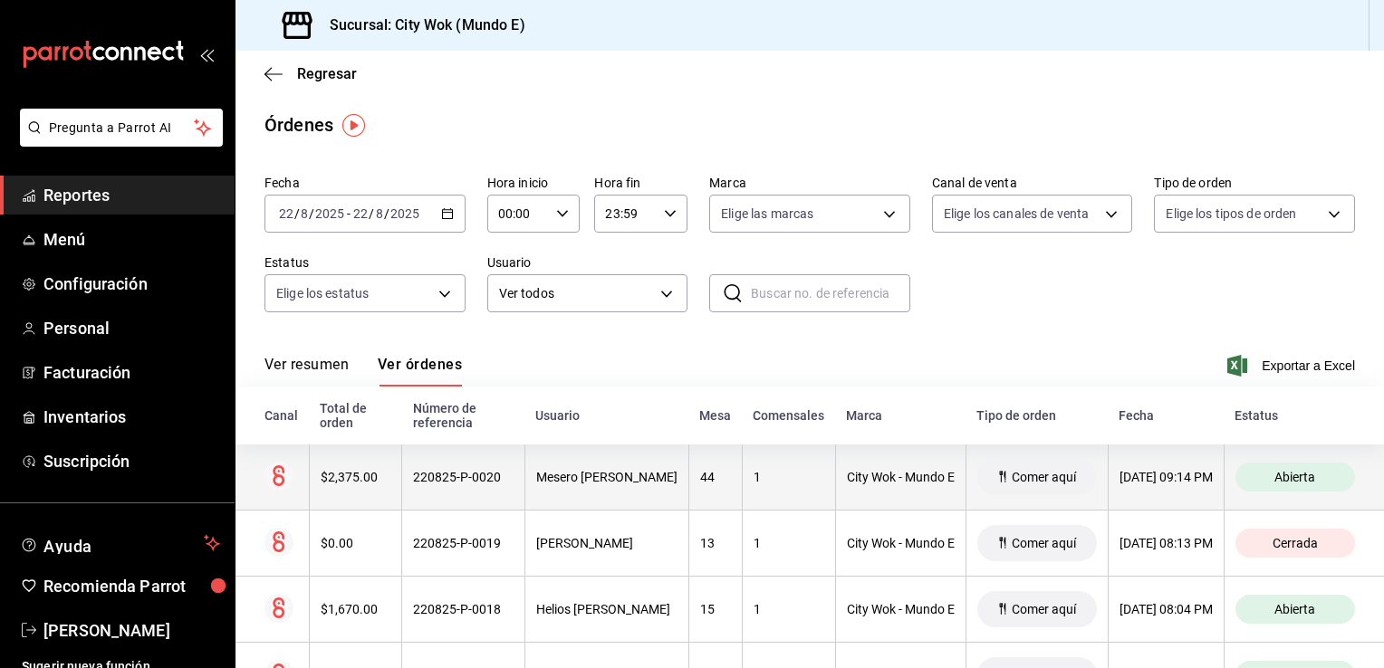
click at [700, 485] on div "44" at bounding box center [715, 477] width 31 height 14
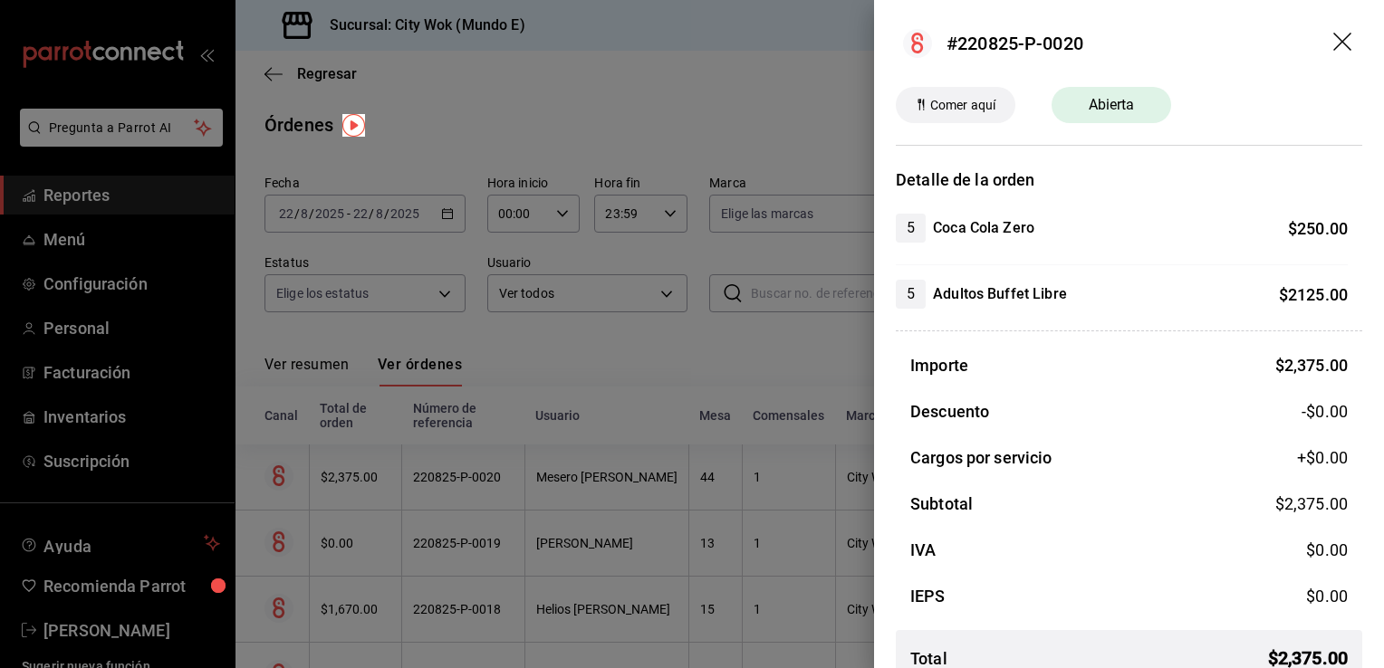
click at [1333, 45] on icon "drag" at bounding box center [1344, 44] width 22 height 22
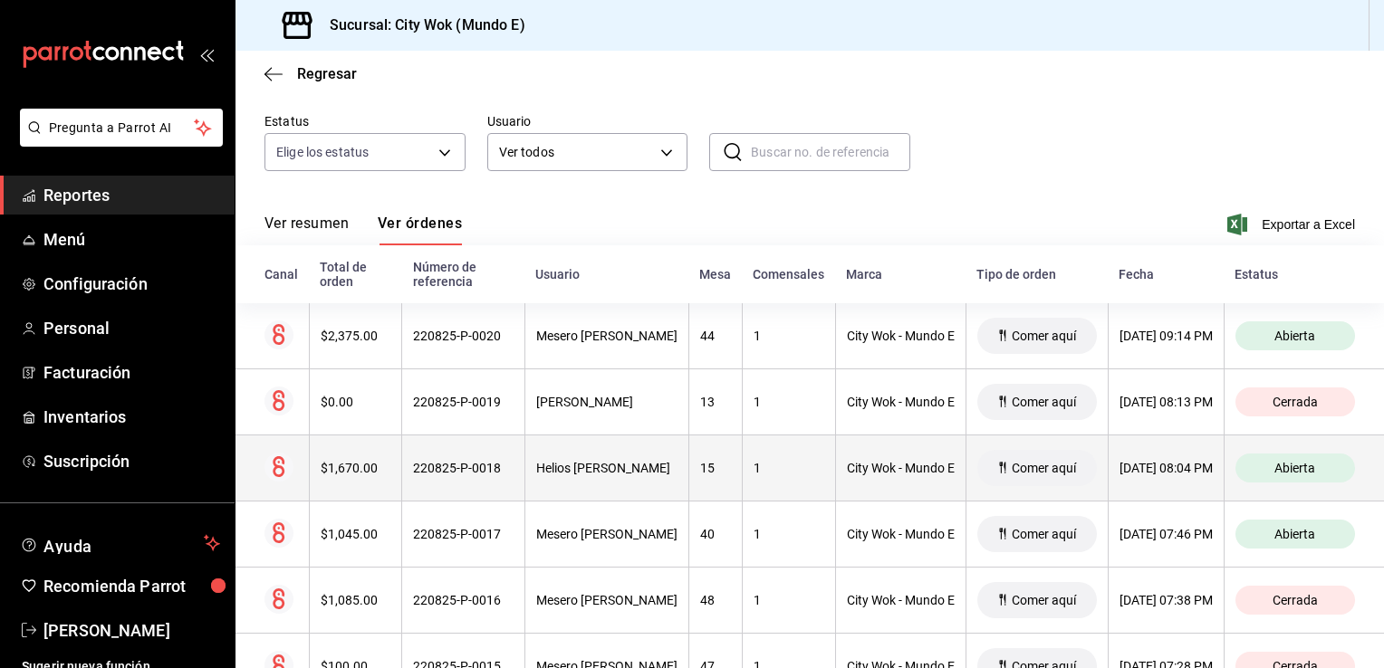
scroll to position [145, 0]
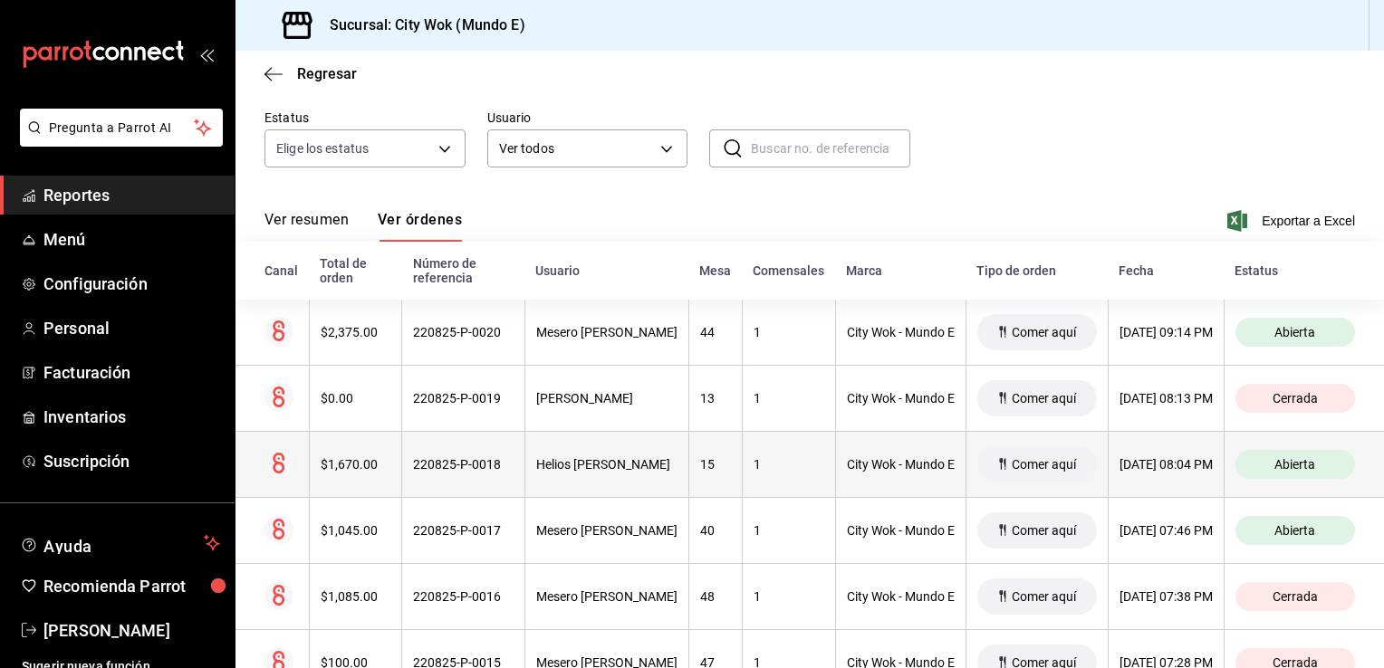
click at [578, 471] on div "Helios [PERSON_NAME]" at bounding box center [606, 464] width 141 height 14
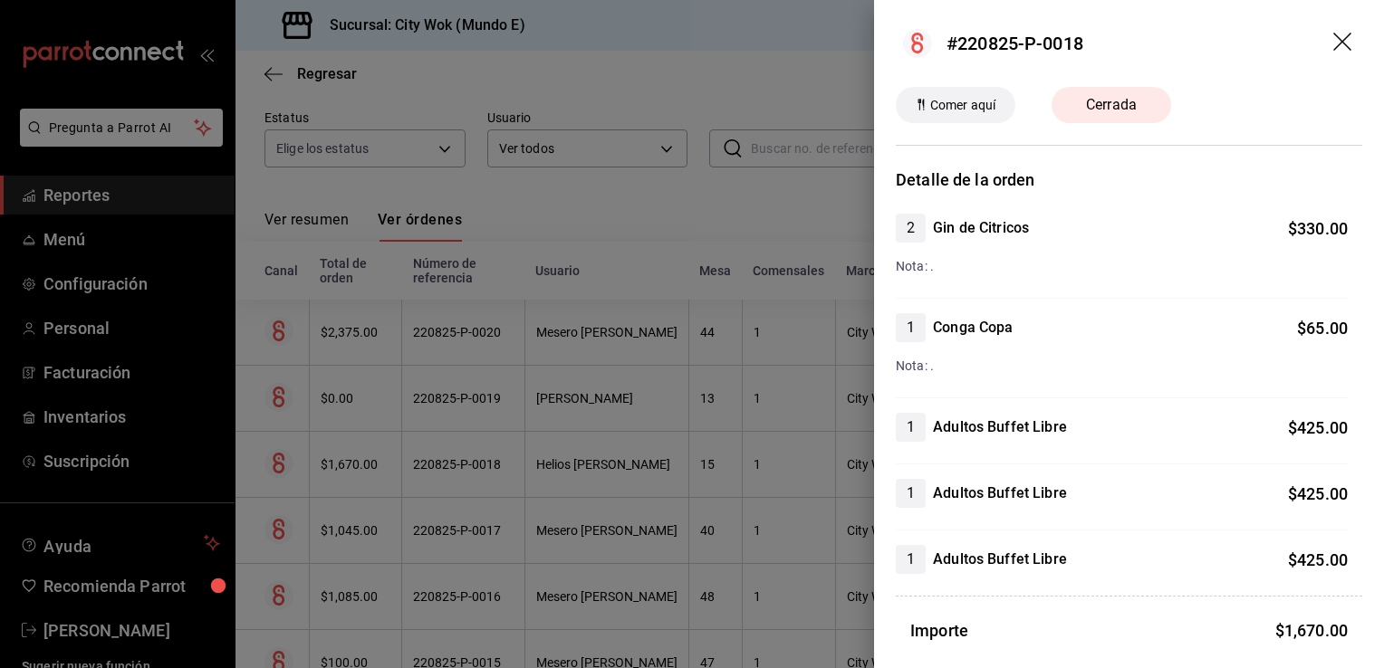
click at [1333, 49] on icon "drag" at bounding box center [1344, 44] width 22 height 22
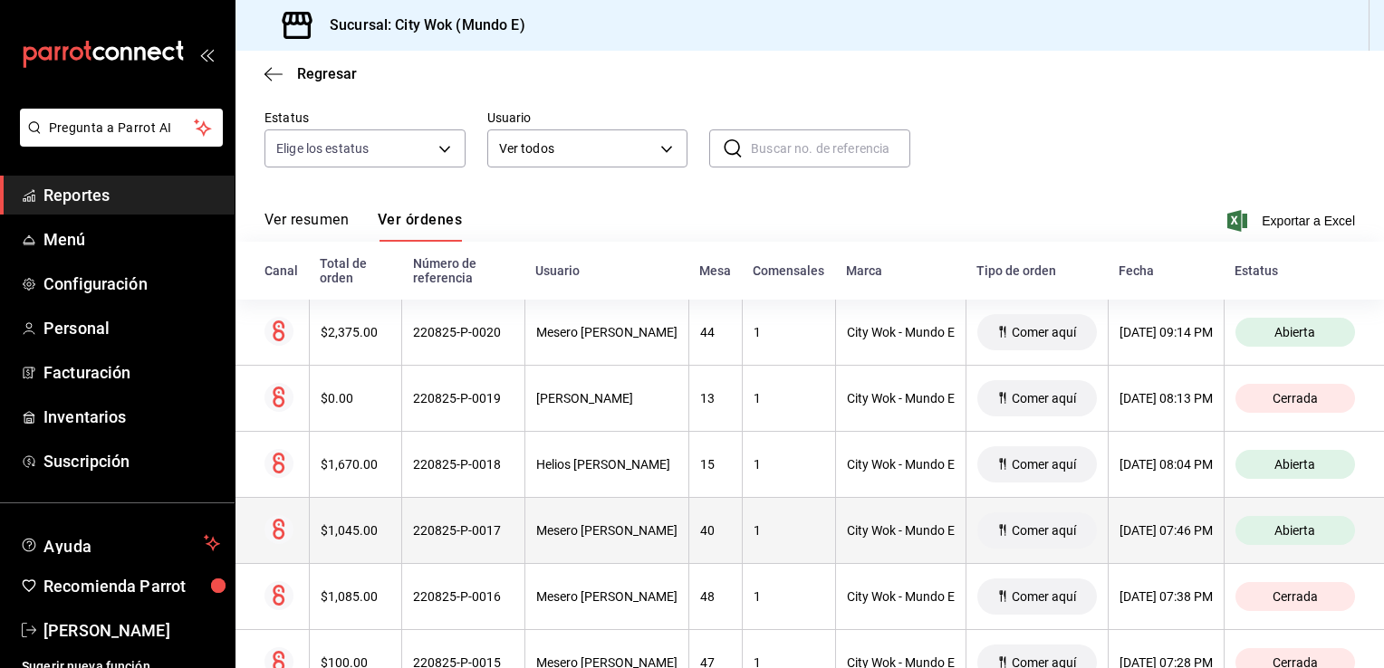
click at [605, 538] on div "Mesero [PERSON_NAME]" at bounding box center [606, 531] width 141 height 14
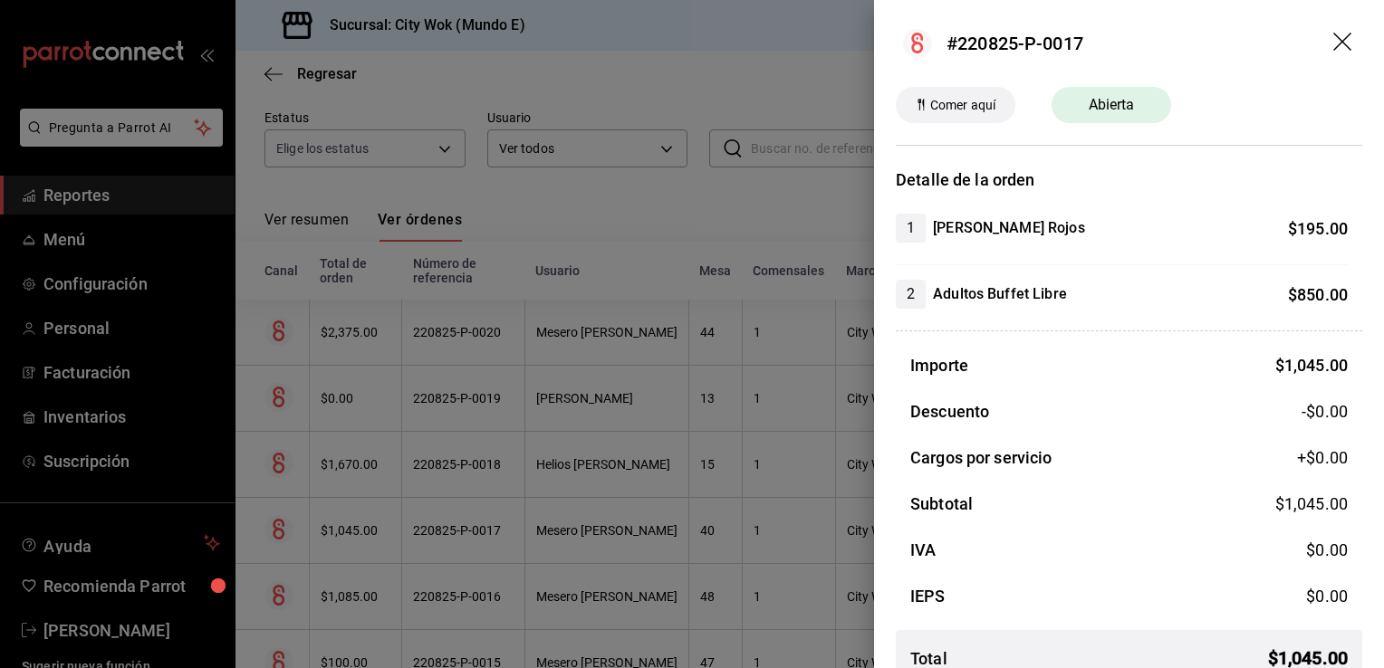
click at [1333, 41] on icon "drag" at bounding box center [1344, 44] width 22 height 22
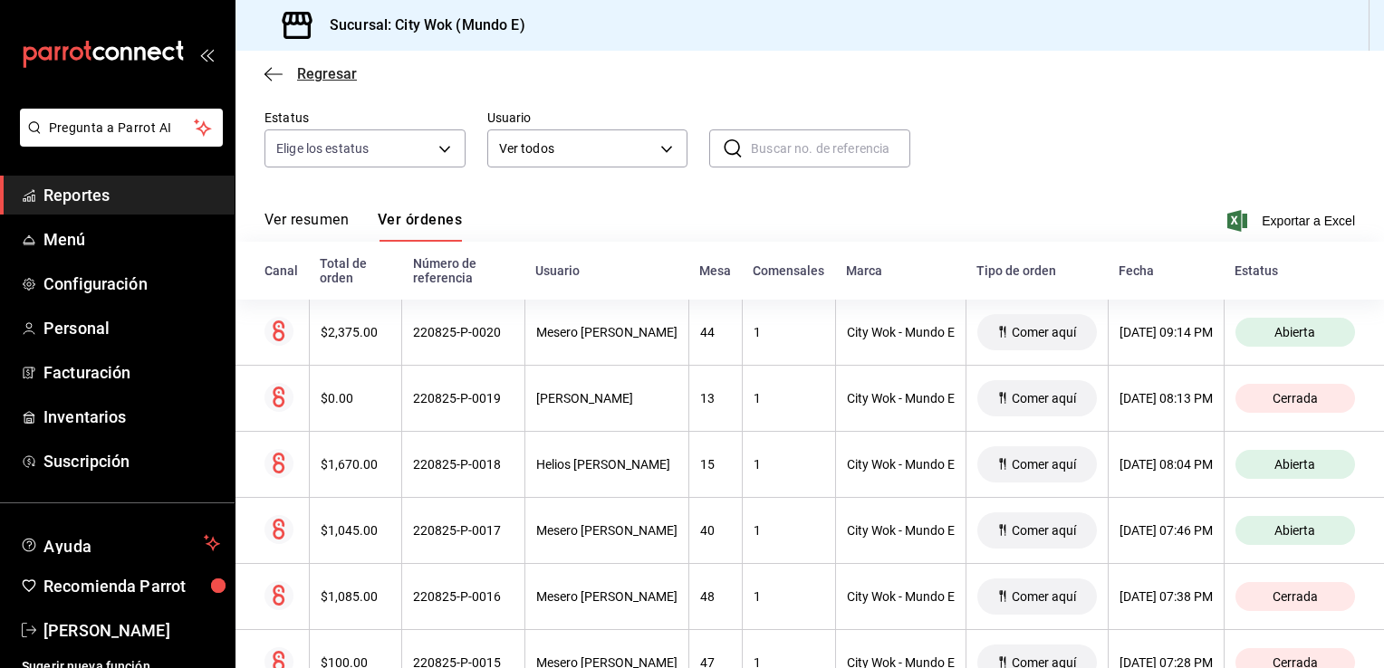
click at [273, 67] on icon "button" at bounding box center [273, 74] width 18 height 16
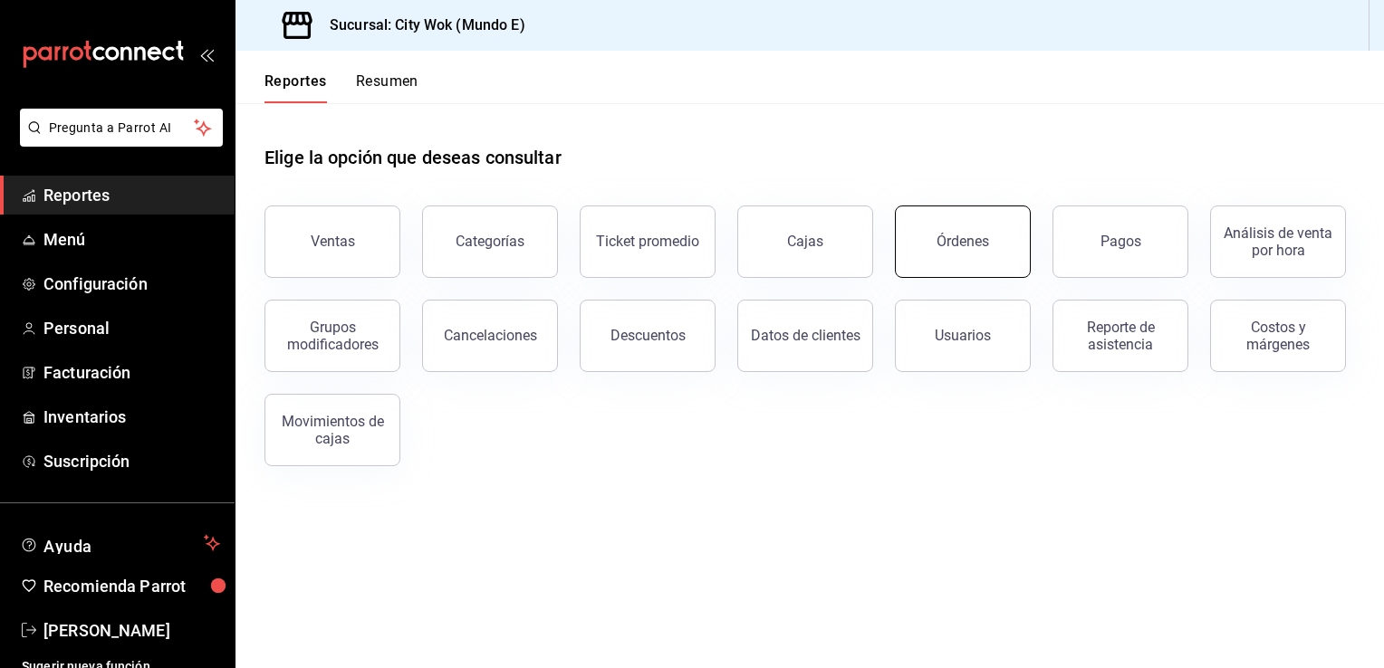
click at [985, 252] on button "Órdenes" at bounding box center [963, 242] width 136 height 72
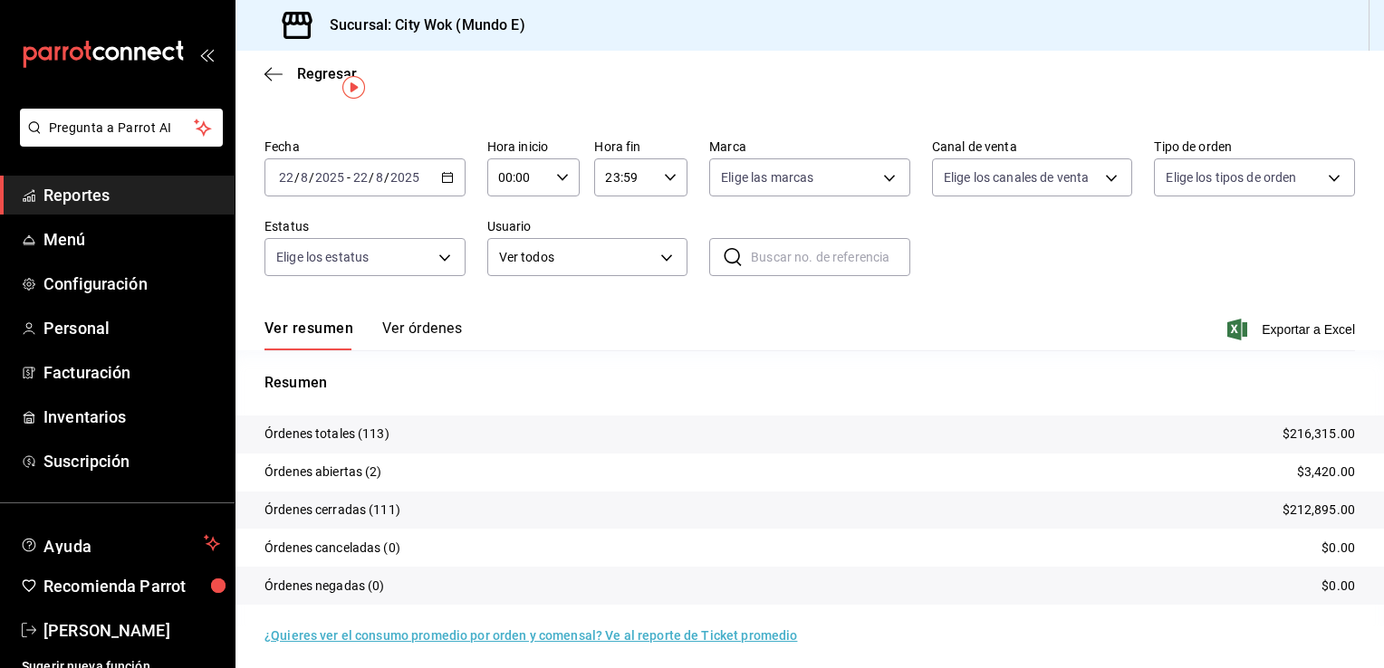
scroll to position [43, 0]
